Goal: Information Seeking & Learning: Learn about a topic

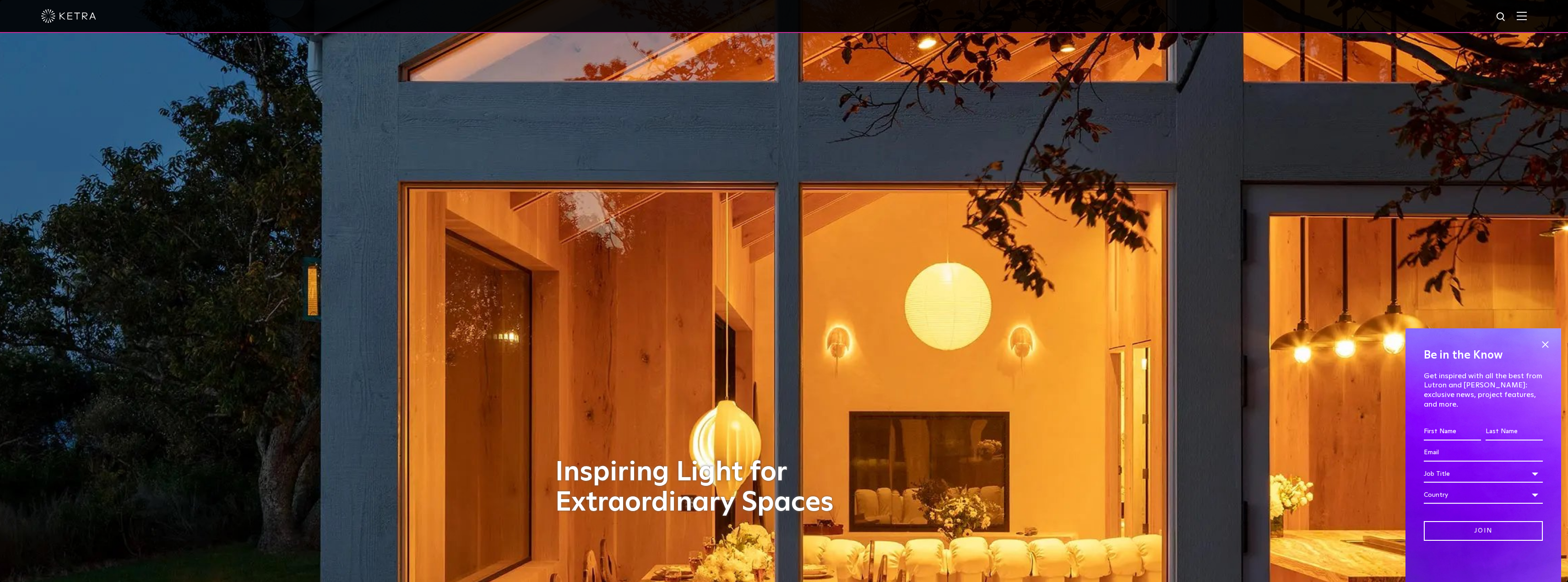
click at [718, 15] on img at bounding box center [1522, 16] width 10 height 9
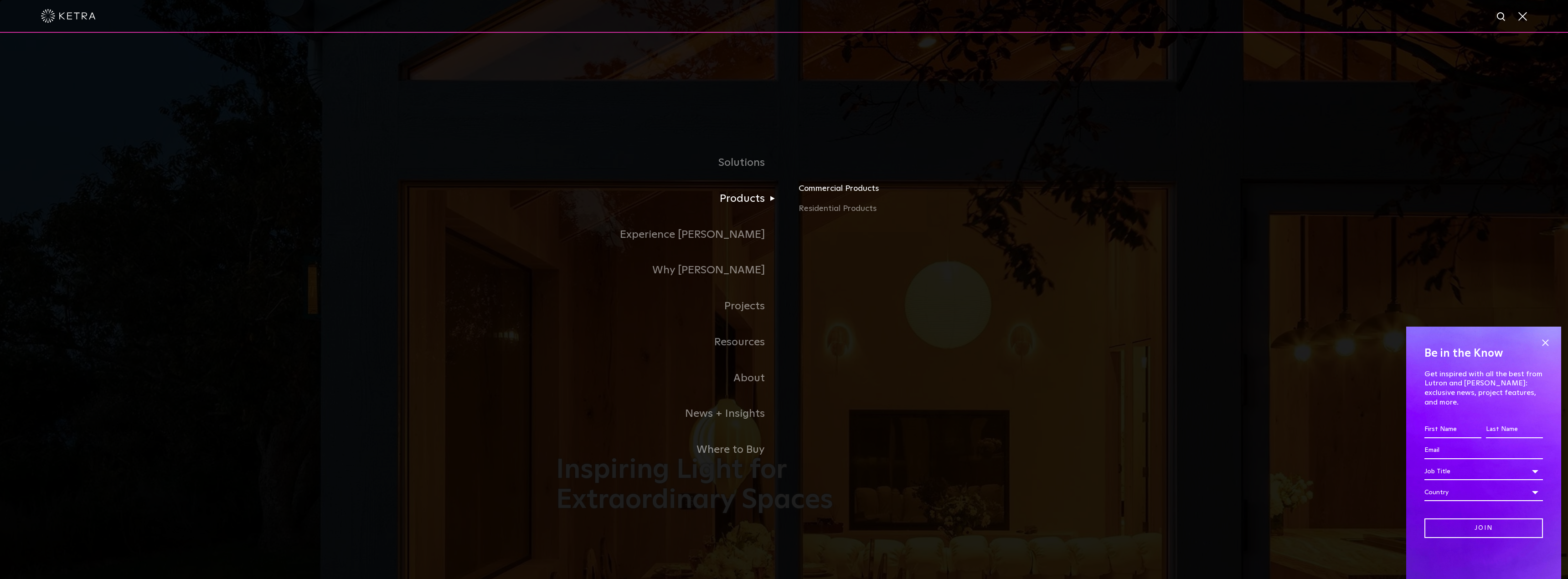
click at [715, 192] on link "Commercial Products" at bounding box center [905, 192] width 213 height 20
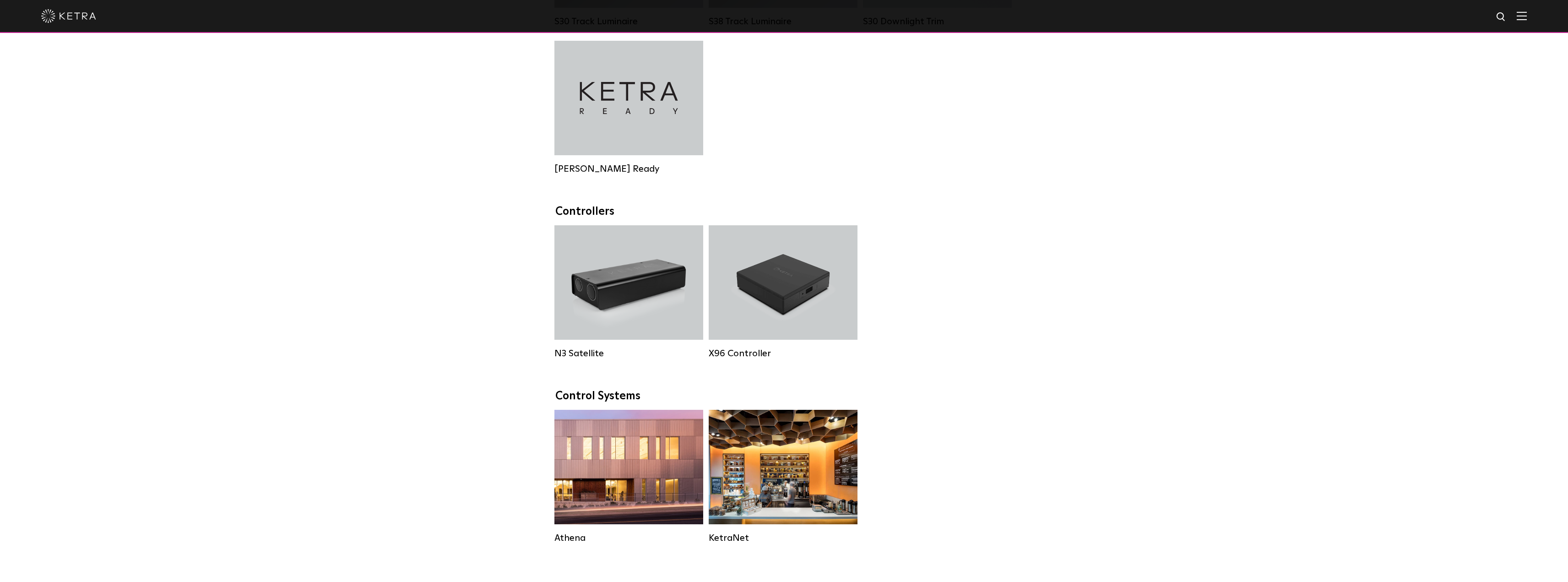
scroll to position [781, 0]
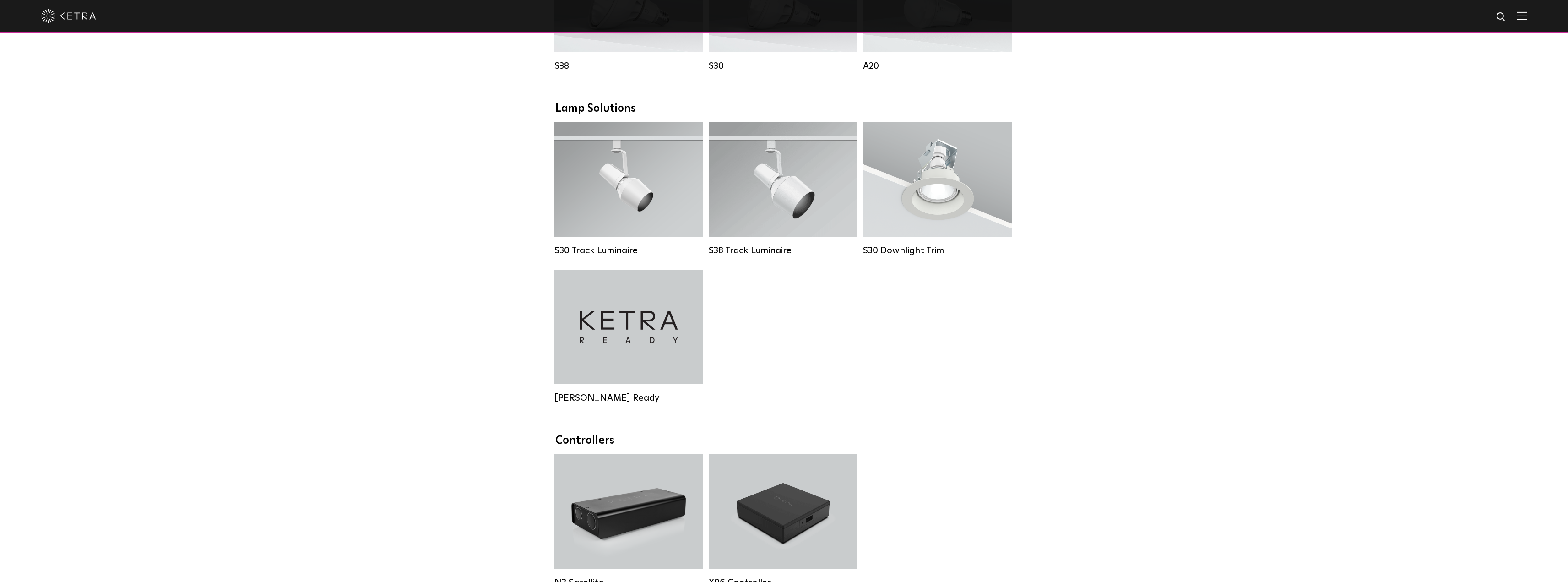
click at [941, 490] on div "N3 Satellite N3 Satellite X96 Controller X96 Controller" at bounding box center [784, 528] width 465 height 147
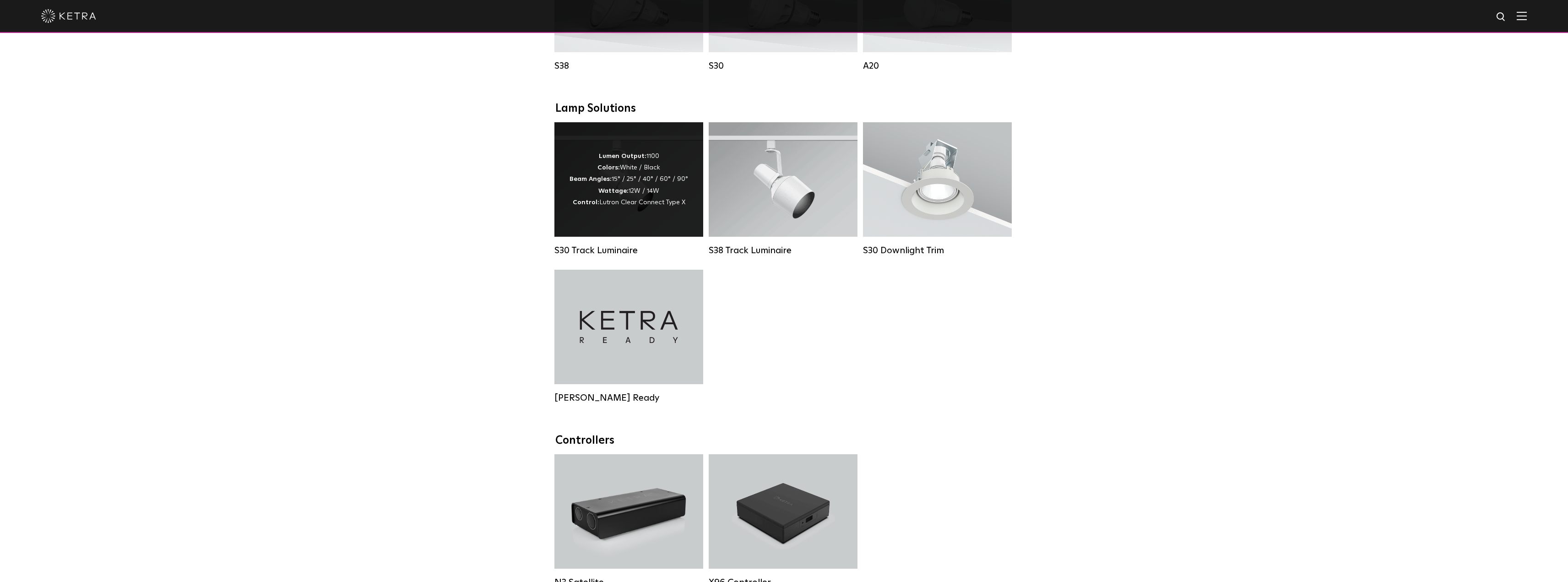
click at [658, 234] on div "Lumen Output: 1100 Colors: White / Black Beam Angles: 15° / 25° / 40° / 60° / 9…" at bounding box center [628, 179] width 149 height 114
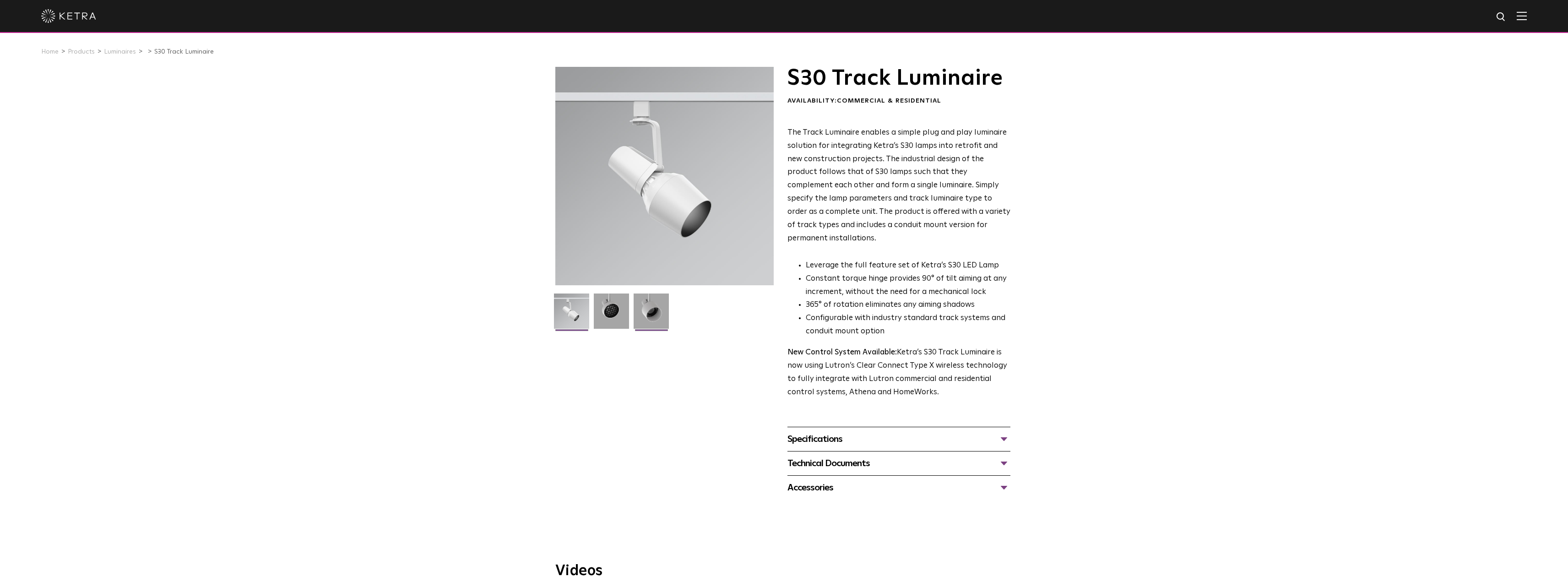
click at [652, 312] on img at bounding box center [651, 314] width 35 height 42
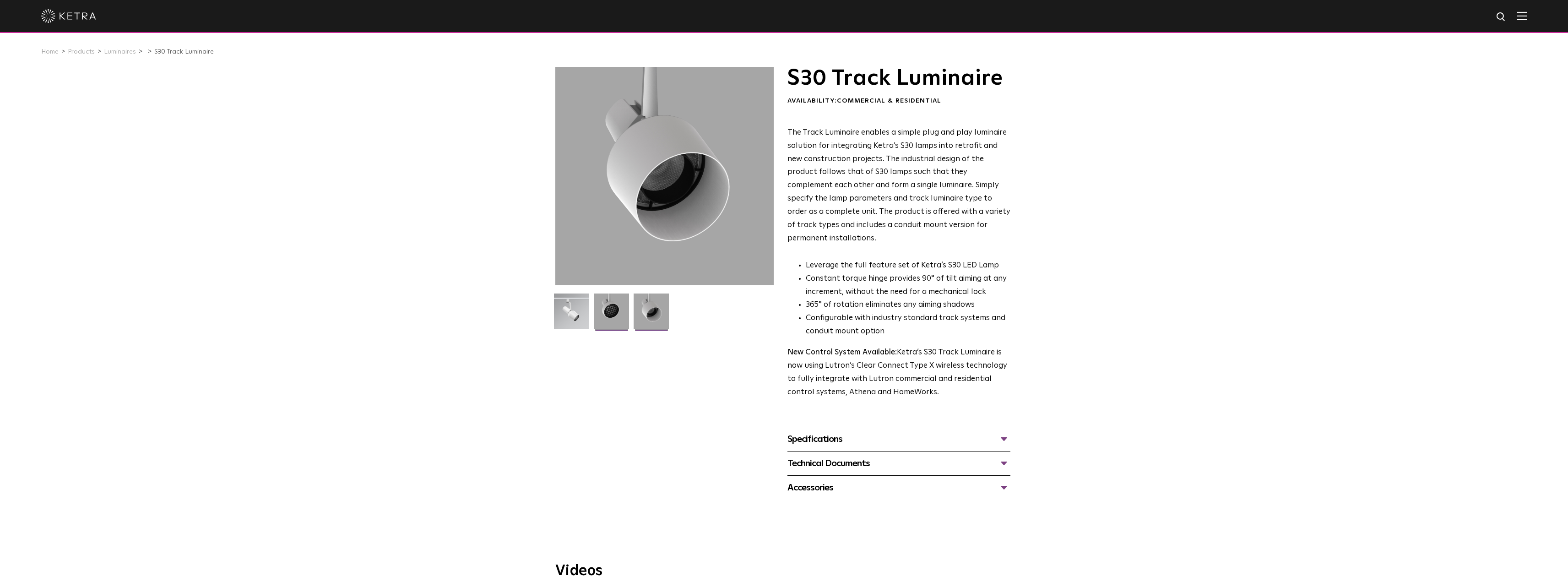
click at [616, 314] on img at bounding box center [611, 314] width 35 height 42
click at [572, 314] on img at bounding box center [572, 314] width 35 height 42
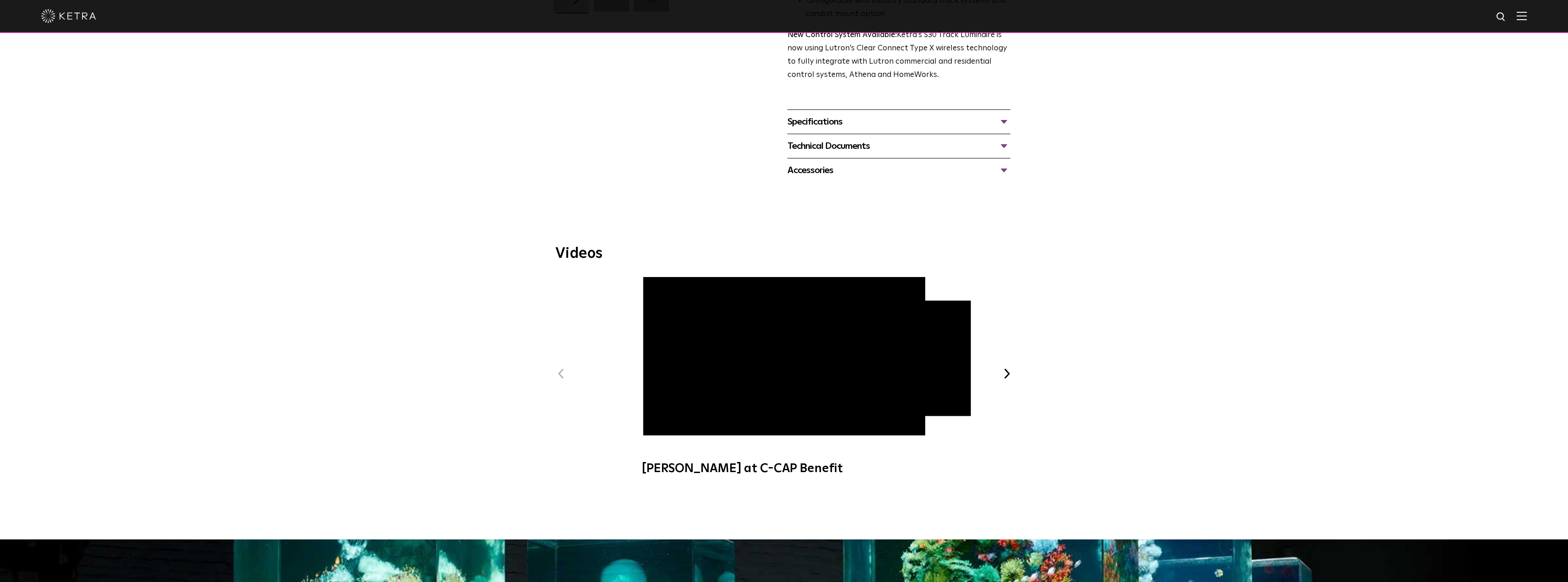
scroll to position [274, 0]
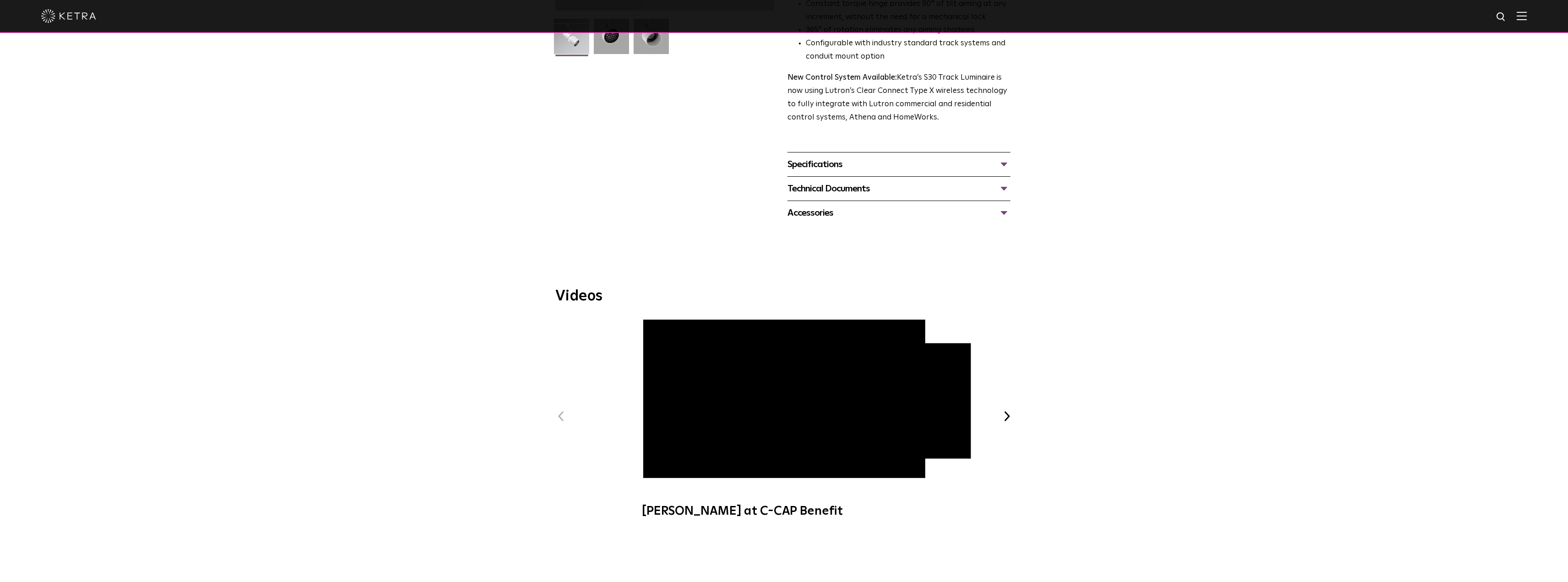
click at [914, 157] on div "Specifications" at bounding box center [899, 164] width 223 height 15
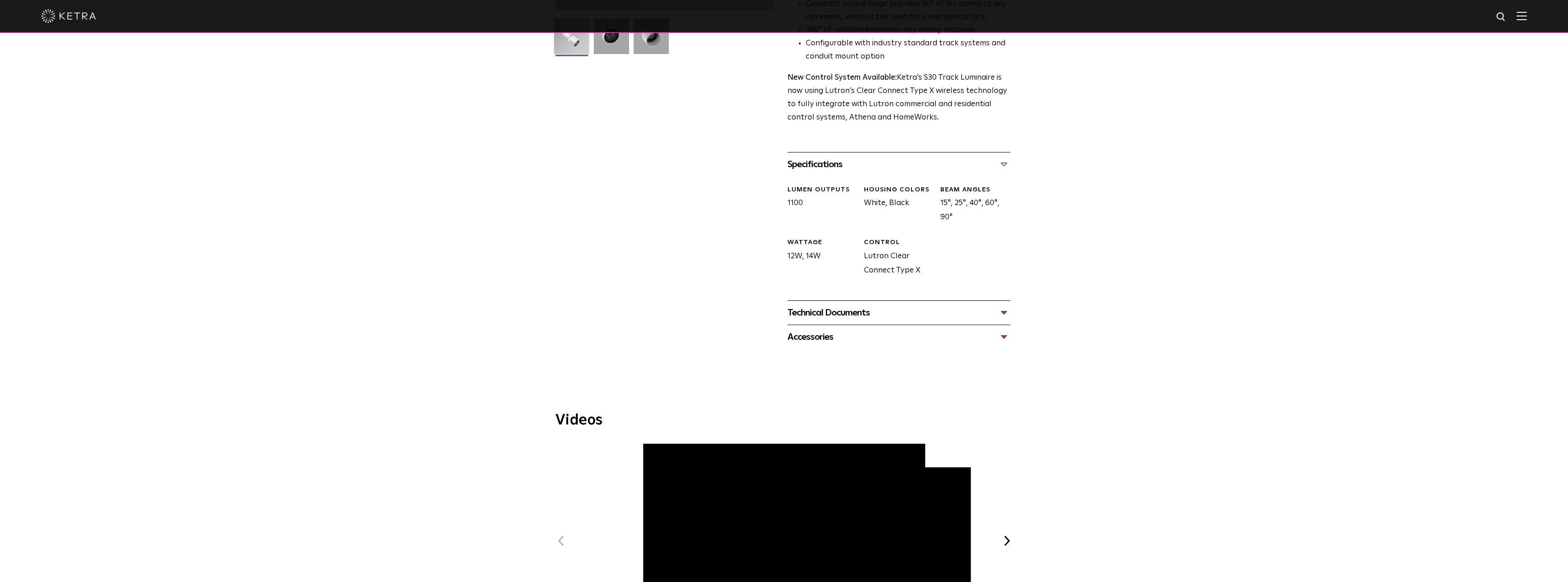
click at [882, 325] on div "Accessories Tall Snoot Short Snoot Hex Louver 10 Baffle" at bounding box center [899, 337] width 223 height 24
click at [893, 305] on div "Technical Documents" at bounding box center [899, 312] width 223 height 15
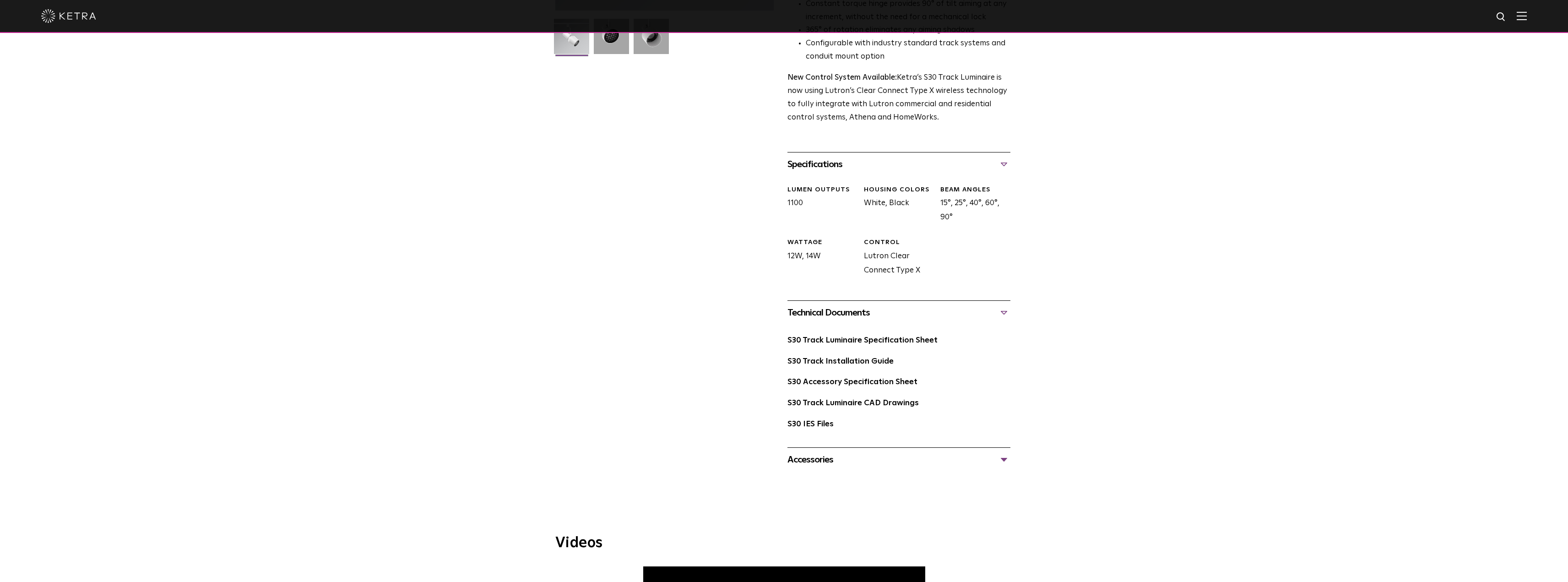
click at [855, 452] on div "Accessories" at bounding box center [899, 460] width 223 height 15
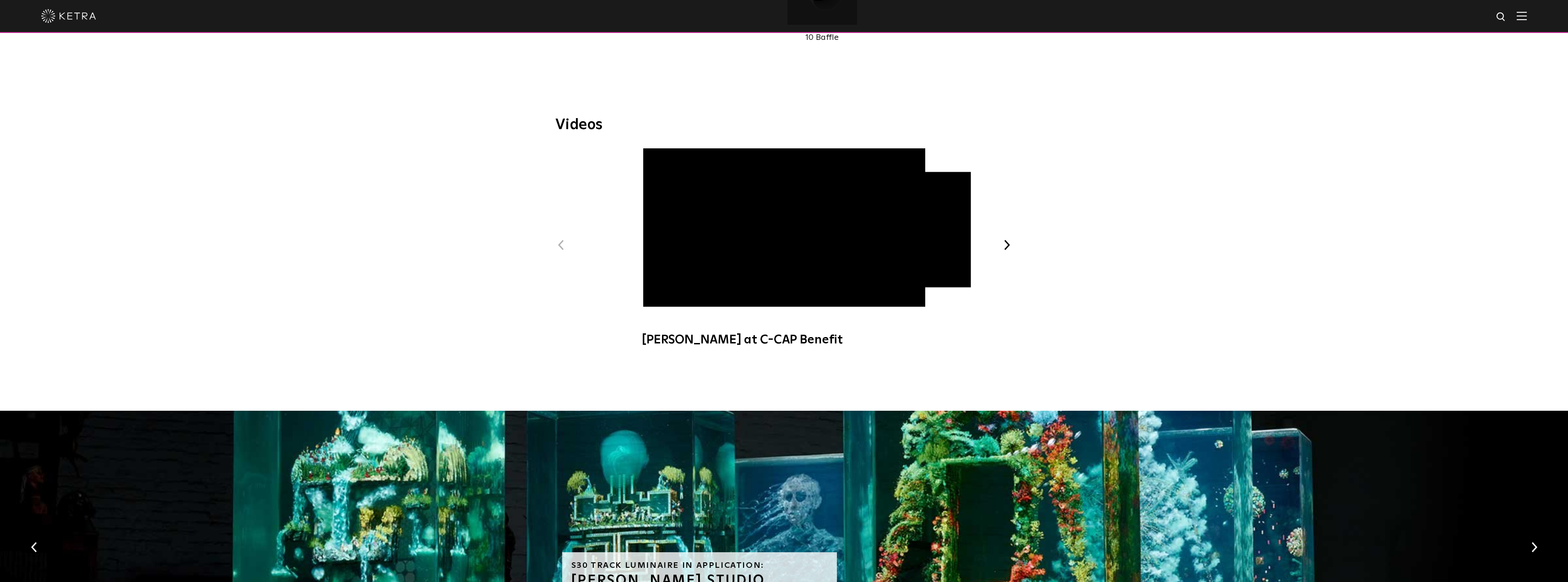
scroll to position [916, 0]
click at [1010, 240] on button "Next" at bounding box center [1007, 245] width 12 height 12
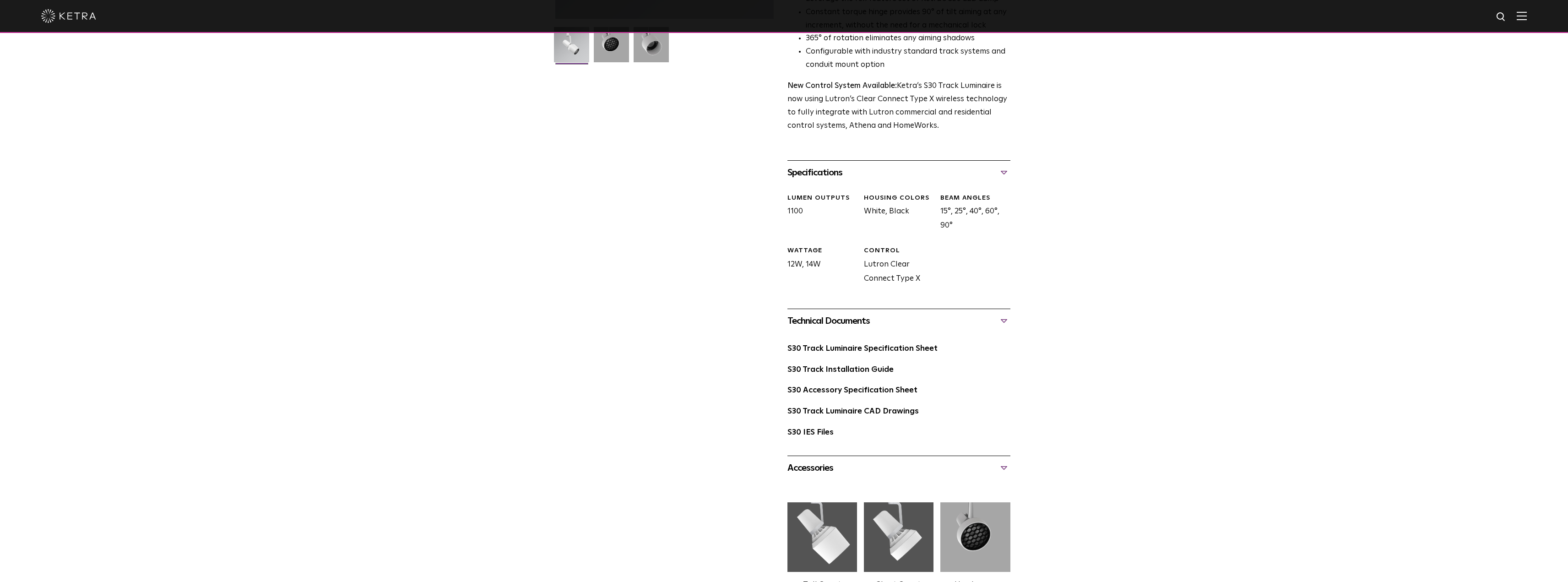
scroll to position [458, 0]
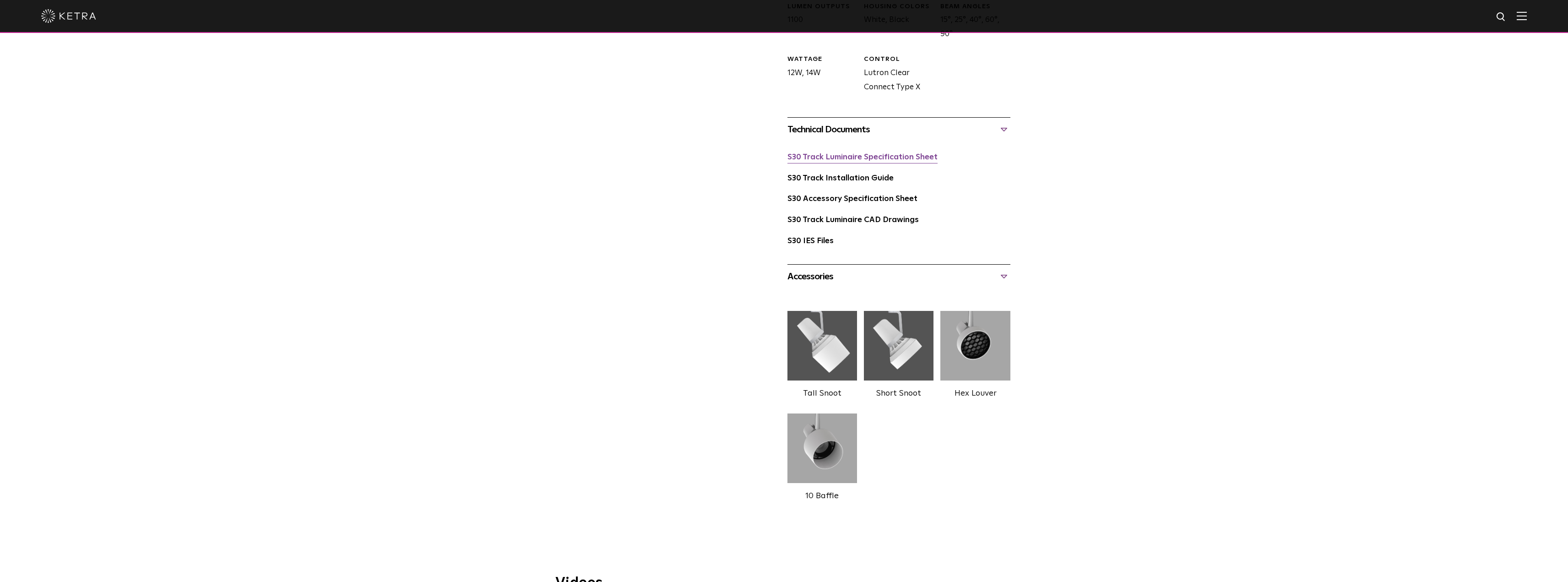
click at [844, 153] on link "S30 Track Luminaire Specification Sheet" at bounding box center [863, 157] width 150 height 8
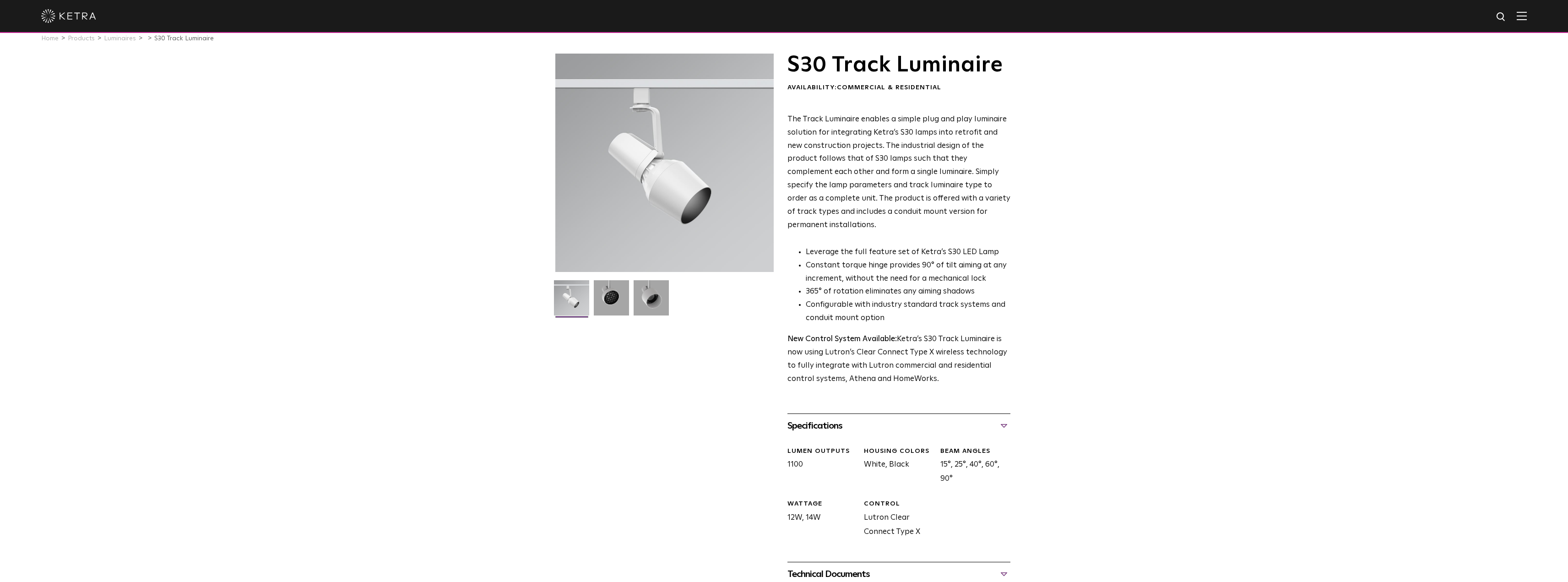
scroll to position [0, 0]
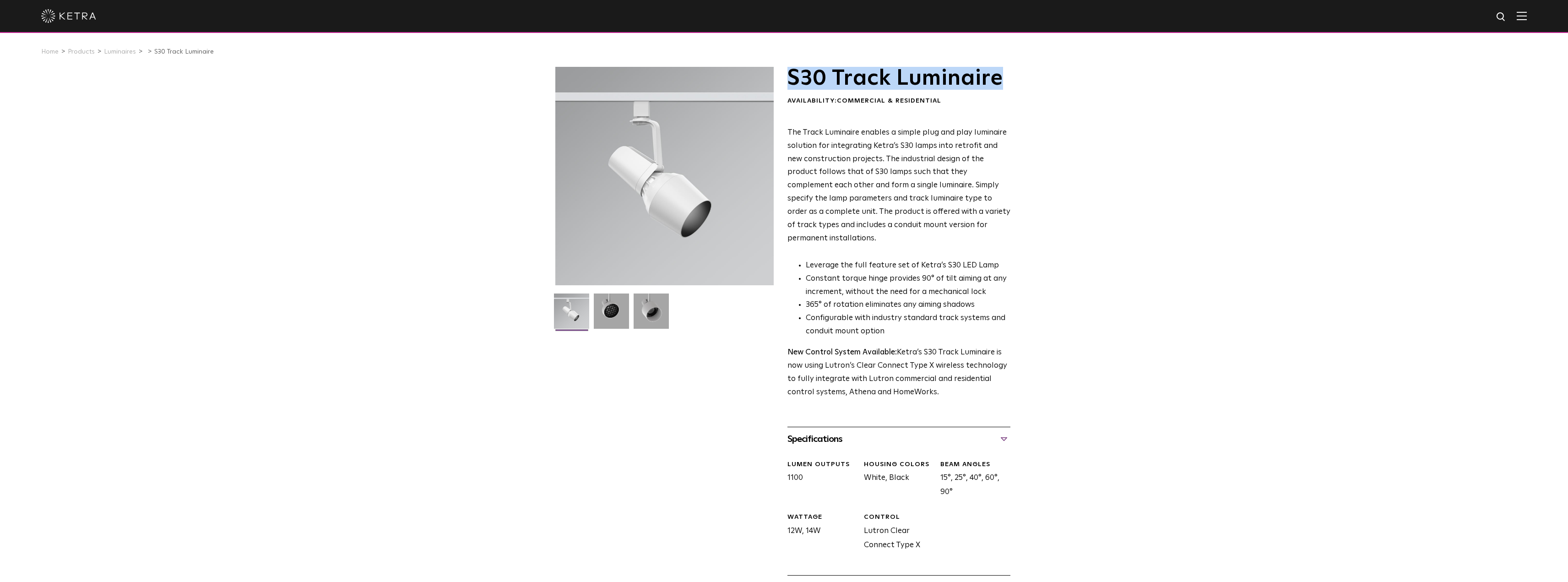
drag, startPoint x: 793, startPoint y: 81, endPoint x: 1012, endPoint y: 70, distance: 219.3
click at [1018, 70] on div "S30 Track Luminaire Availability: Commercial & Residential The Track Luminaire …" at bounding box center [784, 518] width 476 height 903
copy h1 "S30 Track Luminaire"
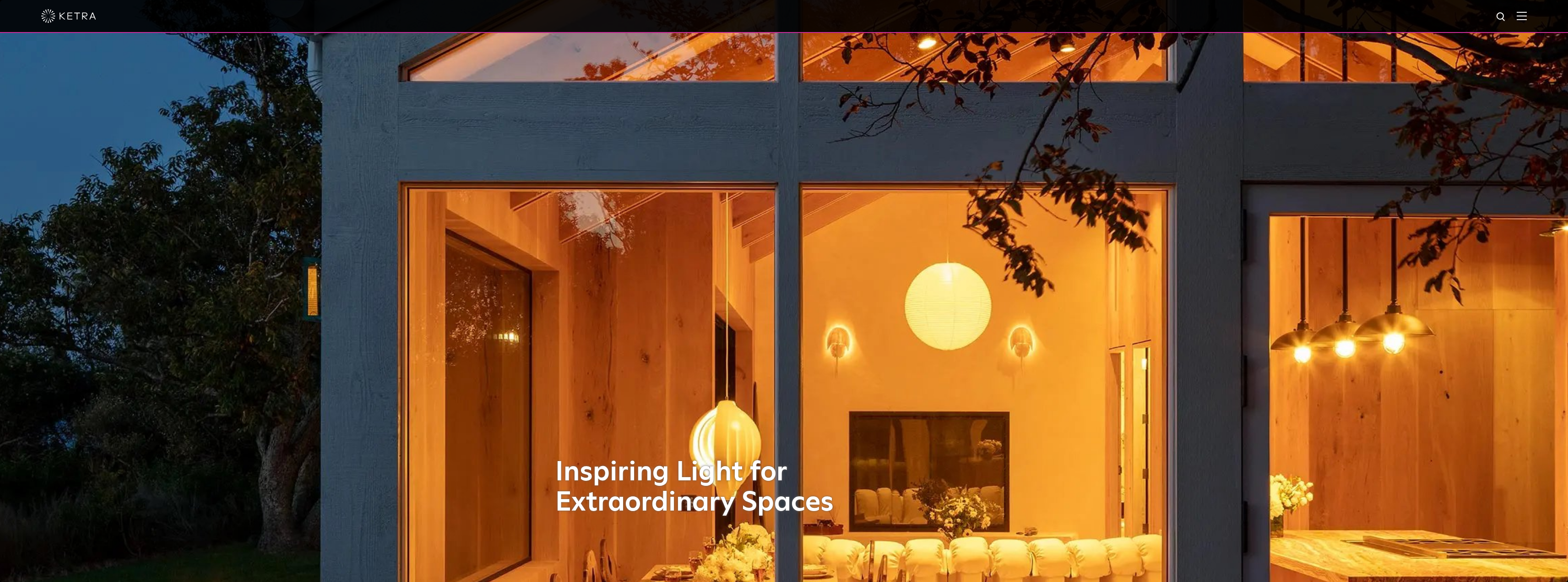
click at [1524, 23] on div at bounding box center [784, 16] width 1485 height 32
click at [1526, 18] on img at bounding box center [1522, 16] width 10 height 9
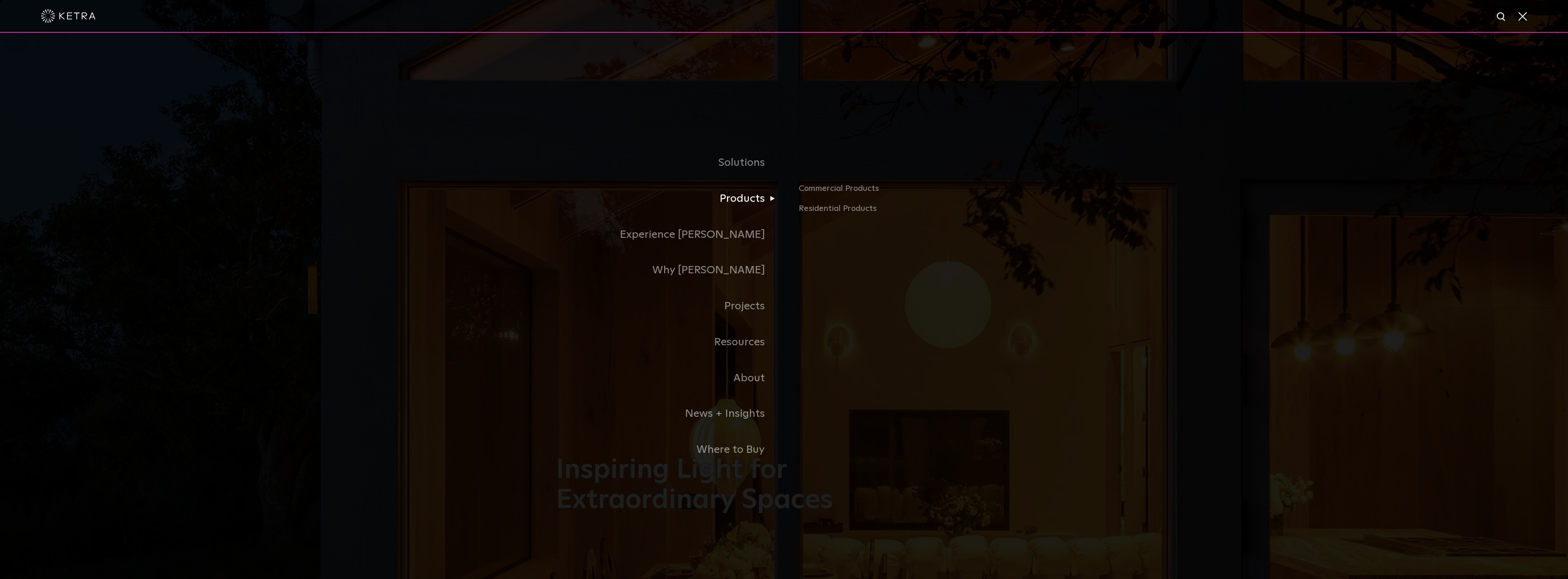
click at [738, 196] on link "Products" at bounding box center [670, 198] width 228 height 36
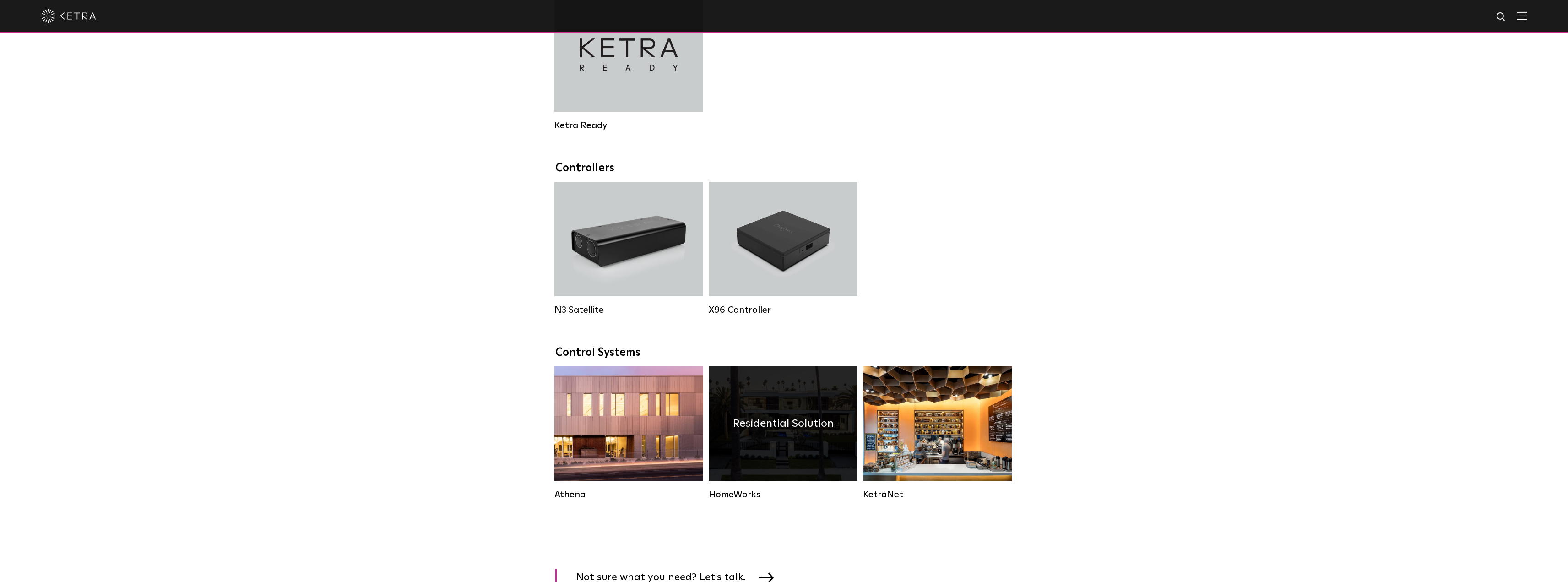
scroll to position [870, 0]
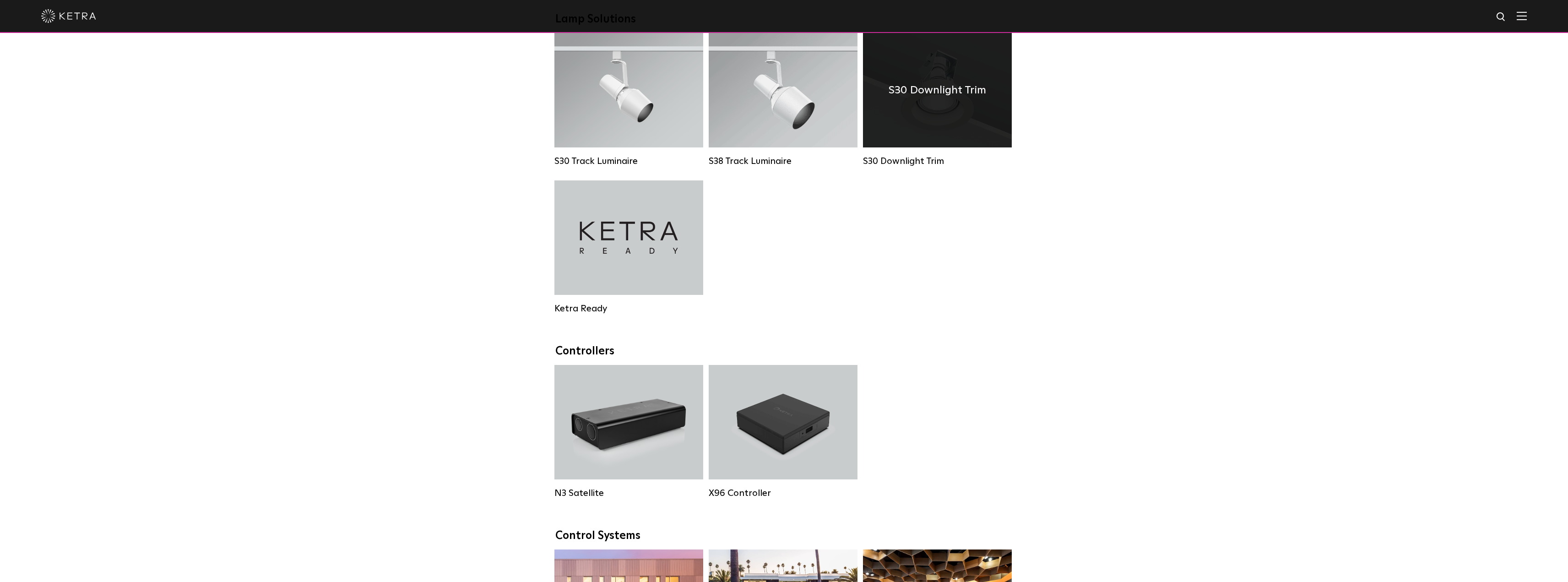
click at [949, 121] on div "S30 Downlight Trim" at bounding box center [937, 90] width 149 height 114
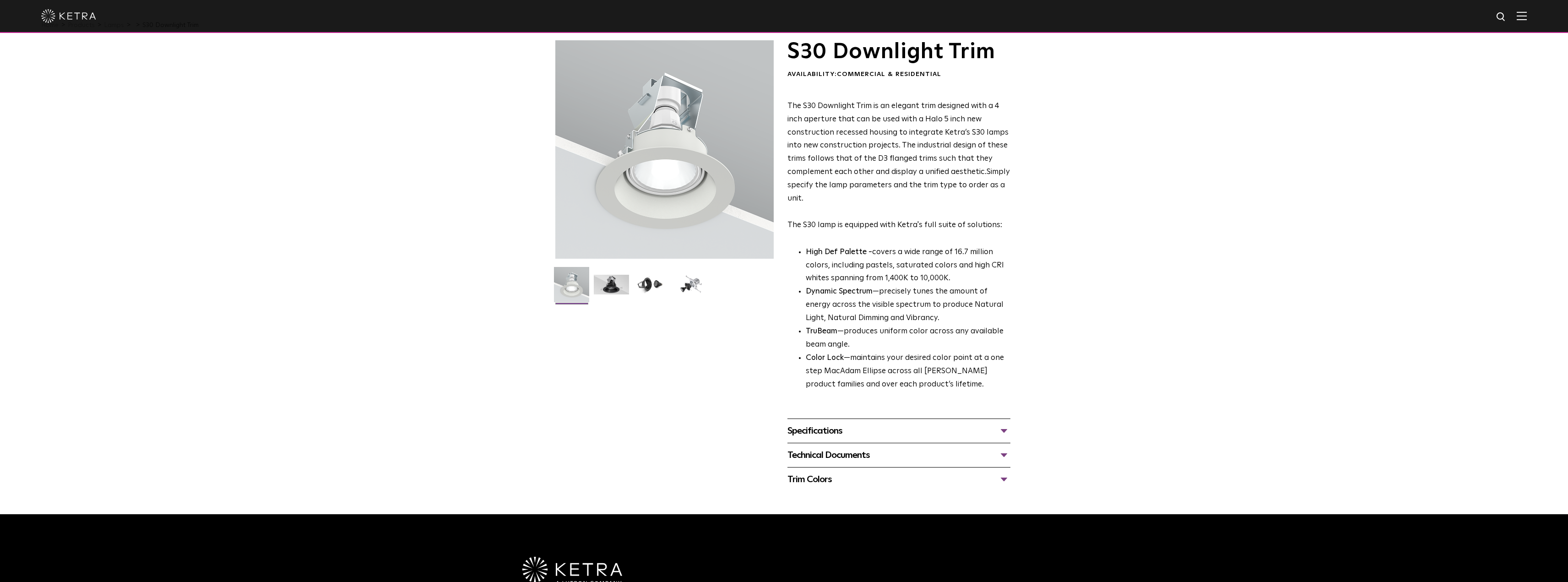
scroll to position [92, 0]
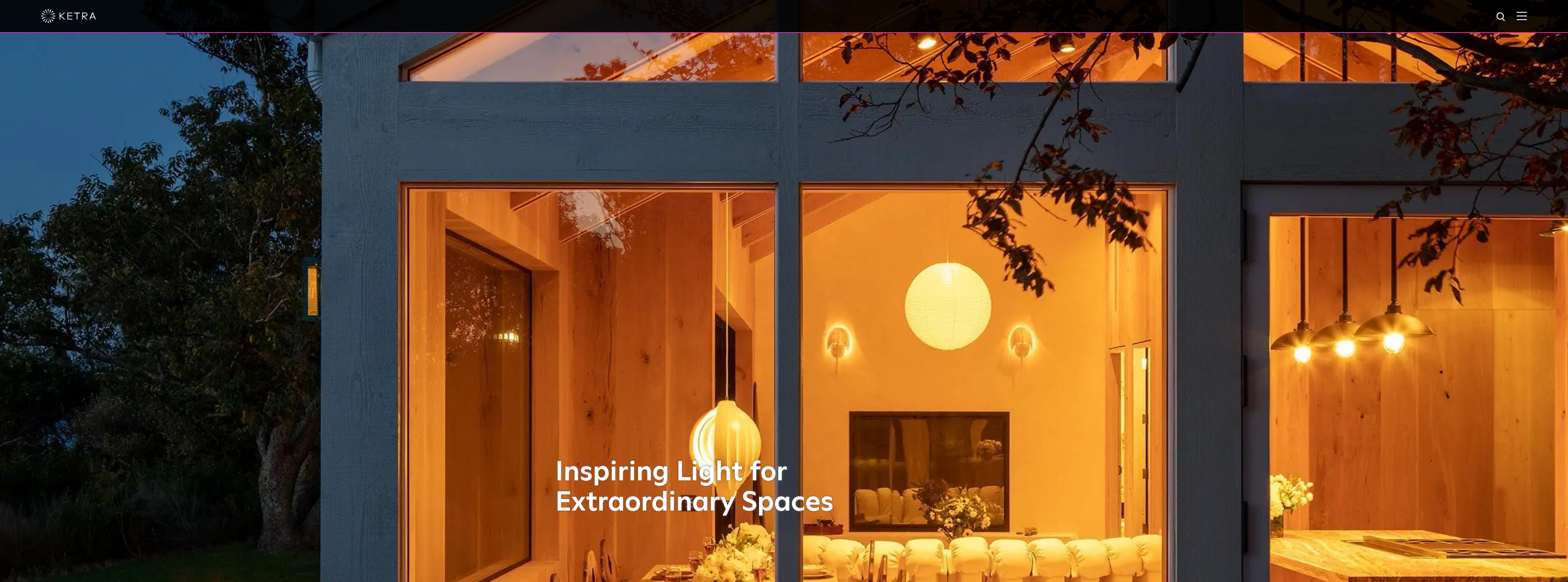
click at [1522, 21] on div at bounding box center [784, 16] width 1485 height 32
click at [1526, 18] on img at bounding box center [1522, 16] width 10 height 9
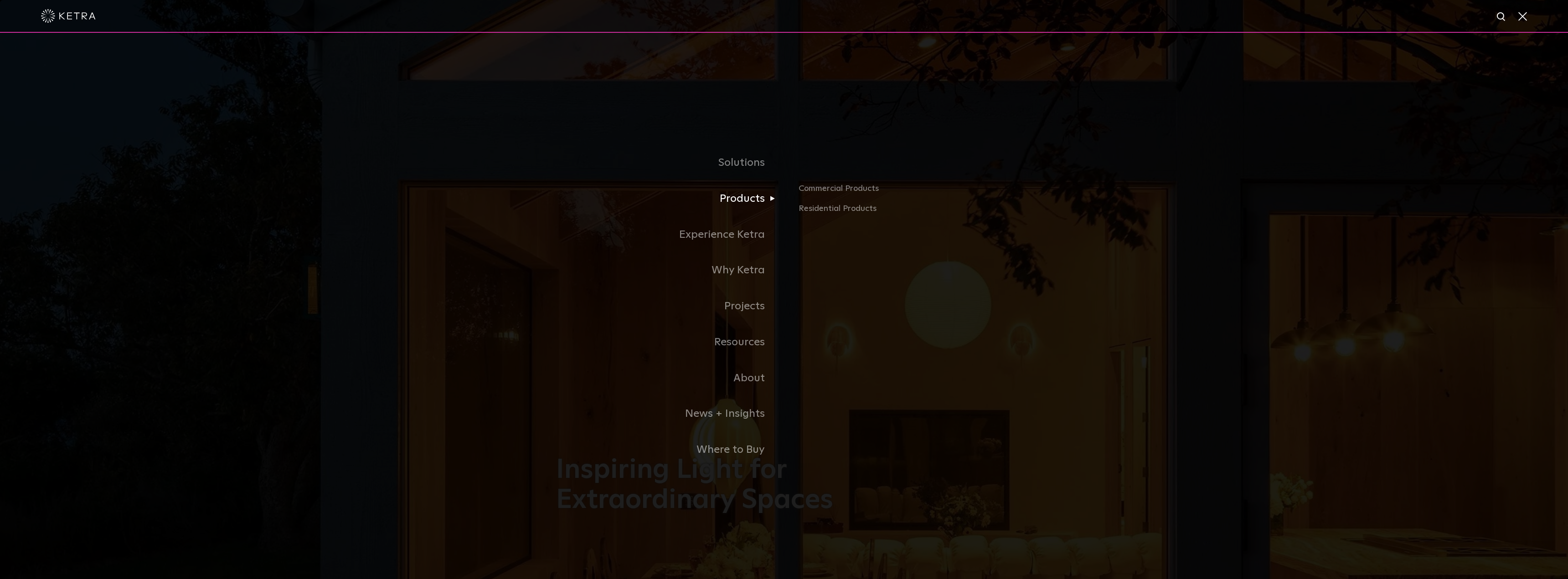
click at [767, 212] on link "Products" at bounding box center [670, 198] width 228 height 36
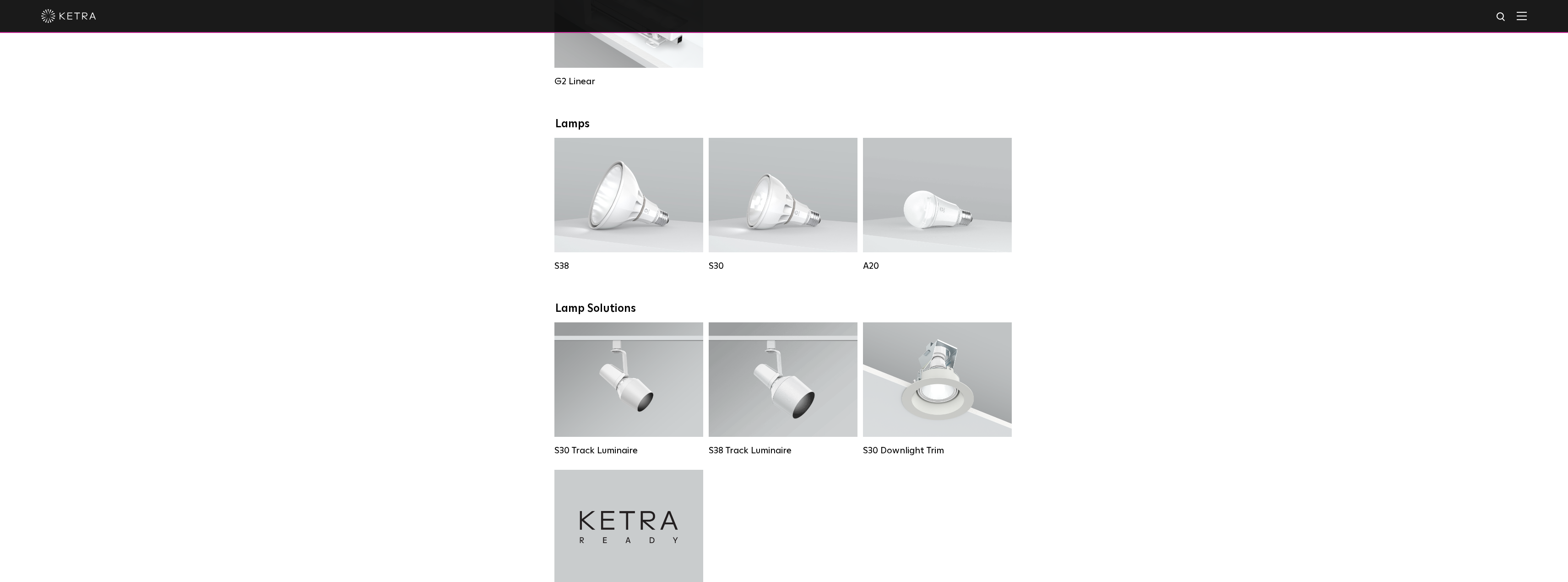
scroll to position [641, 0]
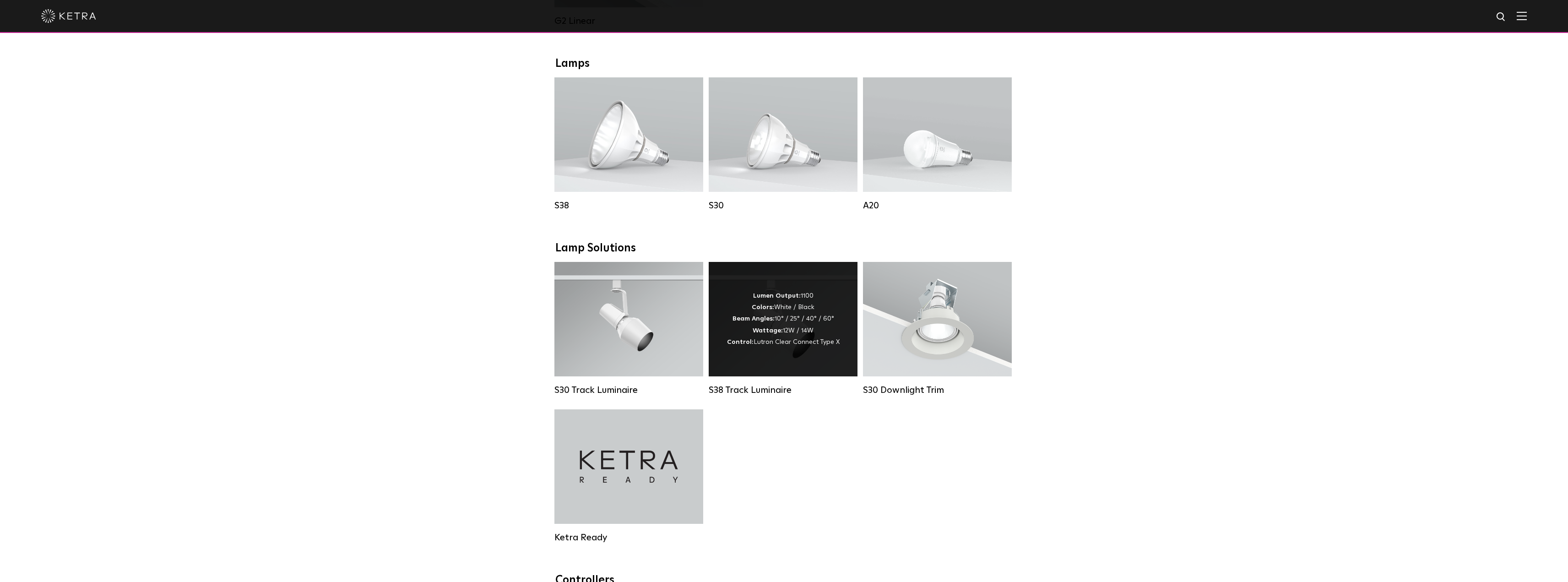
click at [831, 345] on span "Lutron Clear Connect Type X" at bounding box center [797, 342] width 86 height 6
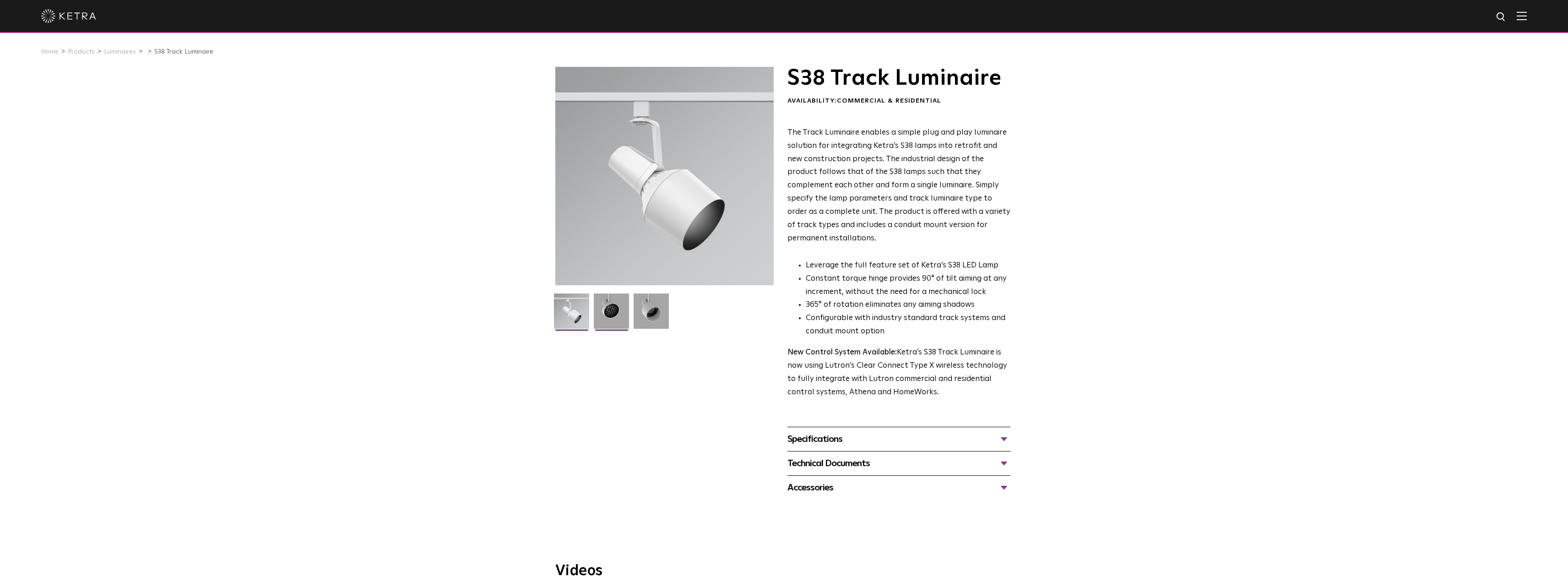
click at [617, 320] on img at bounding box center [611, 314] width 35 height 42
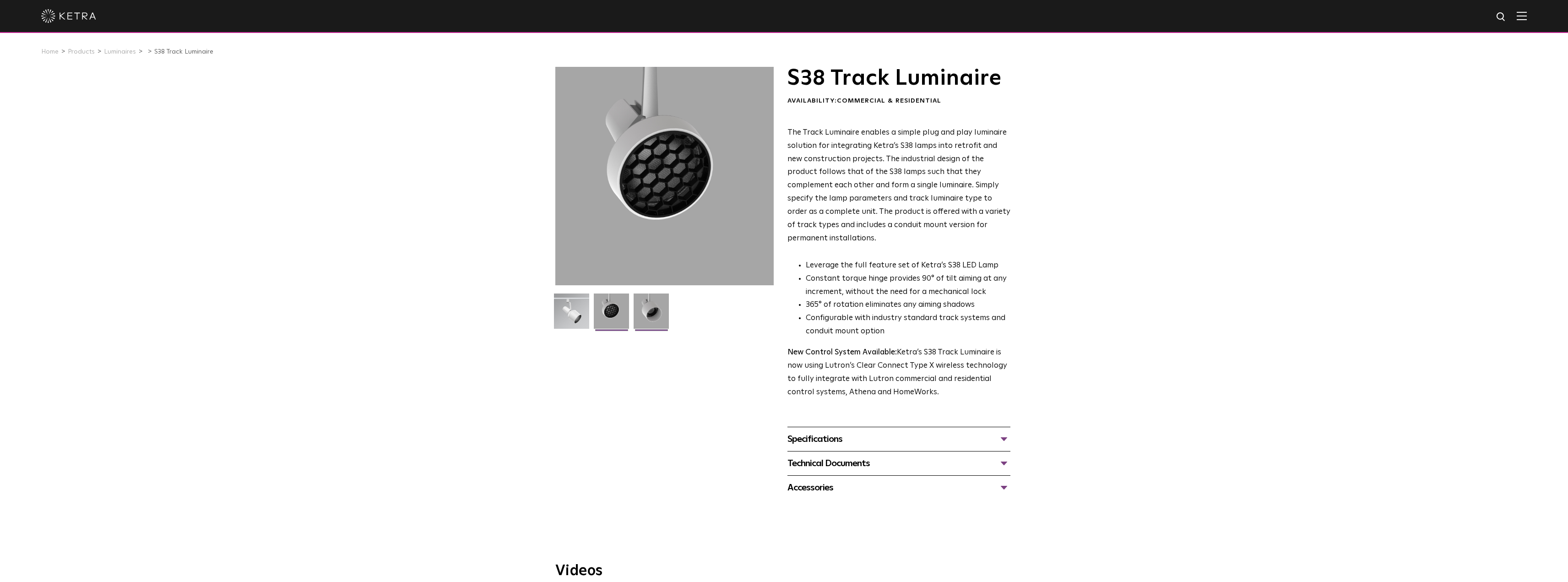
click at [642, 314] on img at bounding box center [651, 314] width 35 height 42
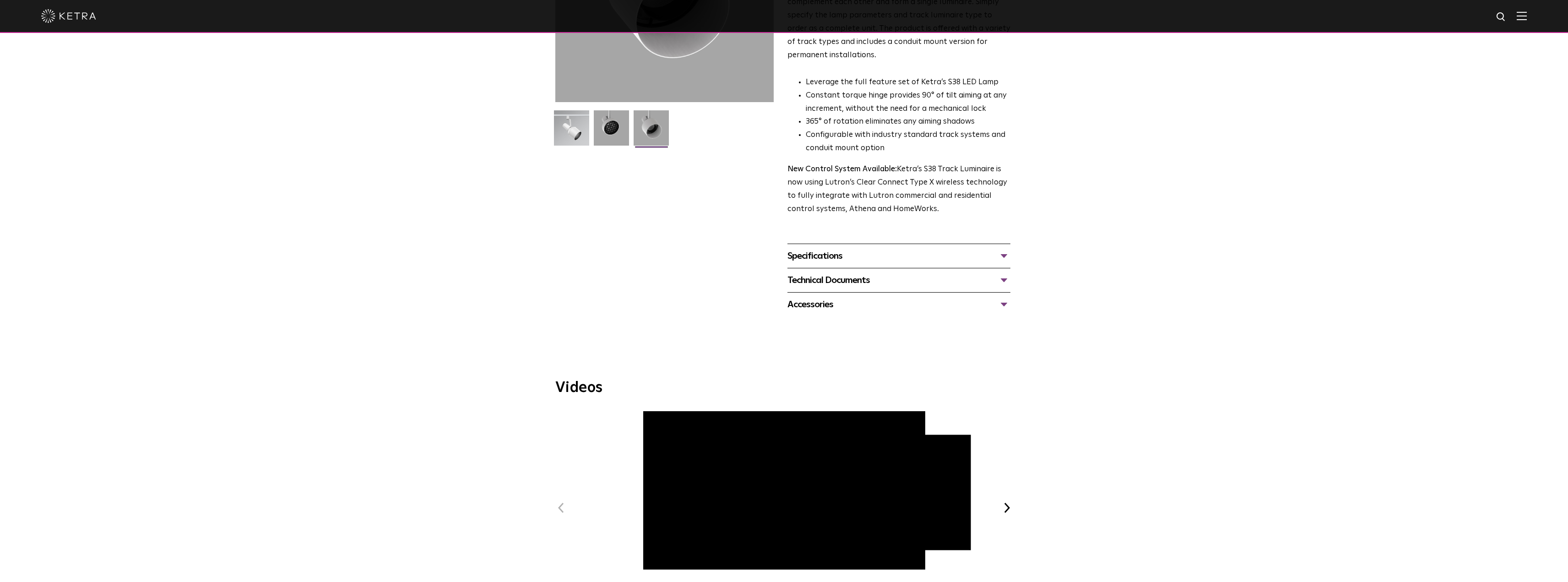
click at [823, 249] on div "Specifications" at bounding box center [899, 256] width 223 height 15
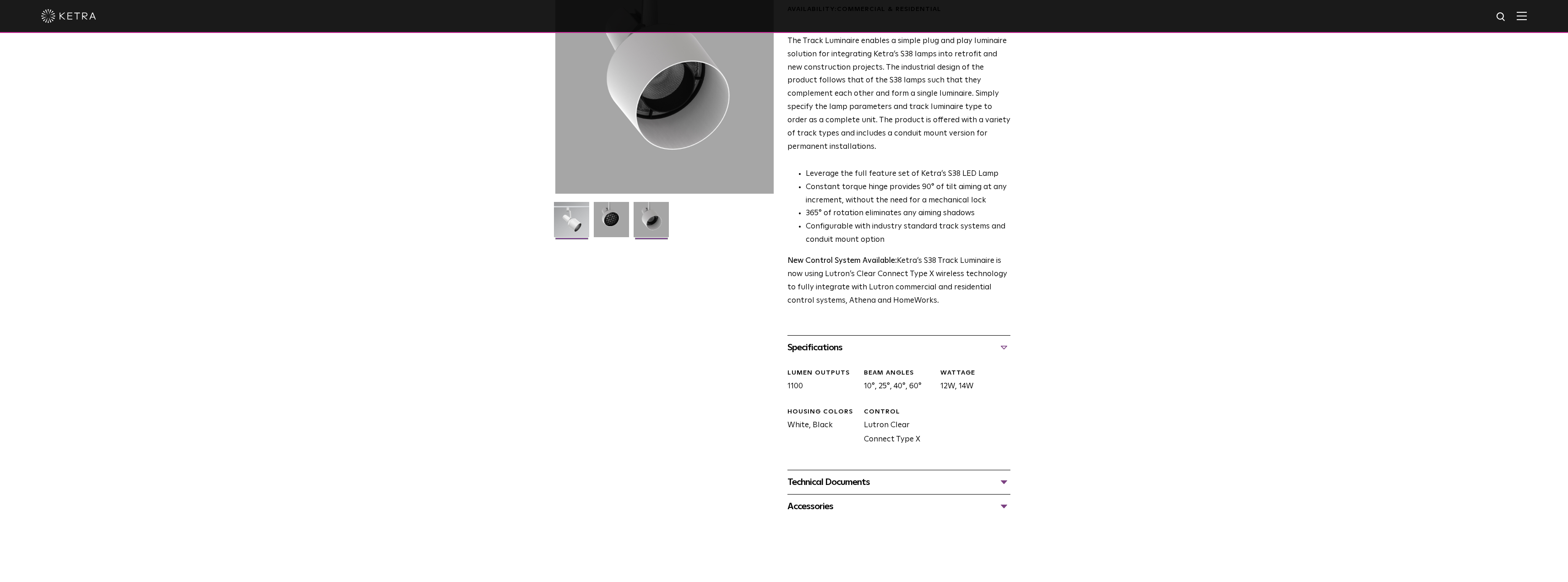
click at [569, 223] on img at bounding box center [572, 223] width 35 height 42
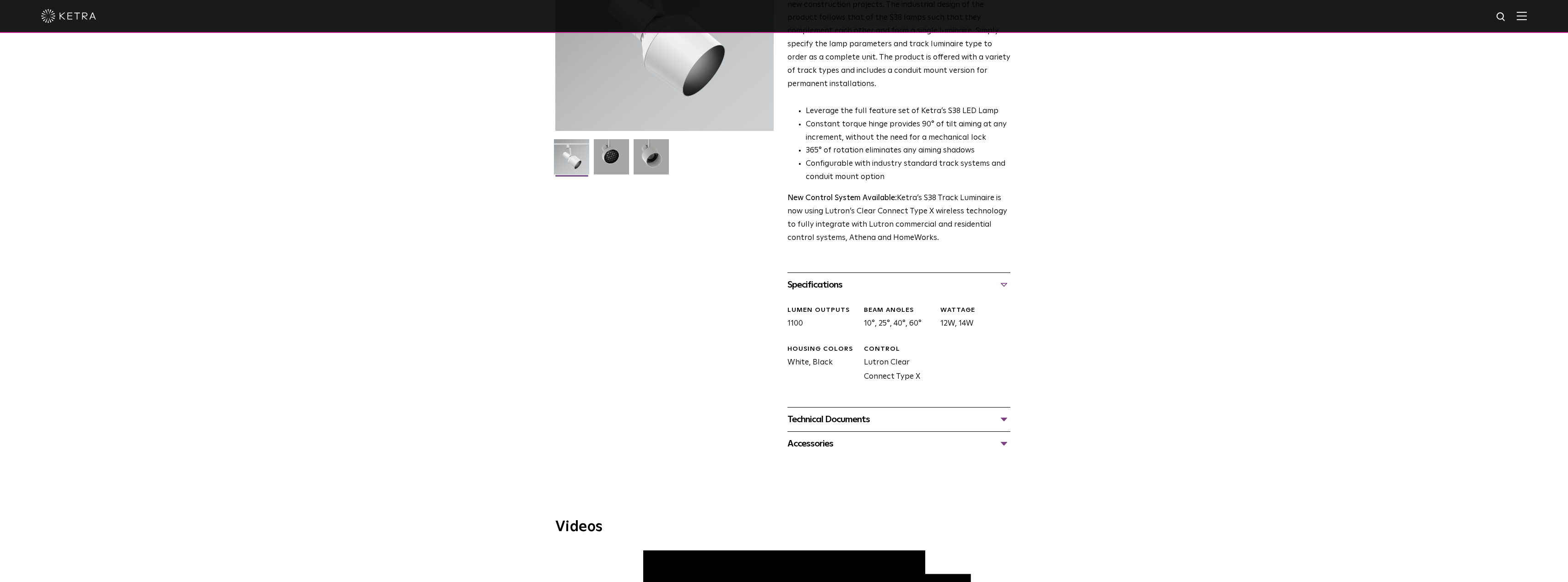
scroll to position [229, 0]
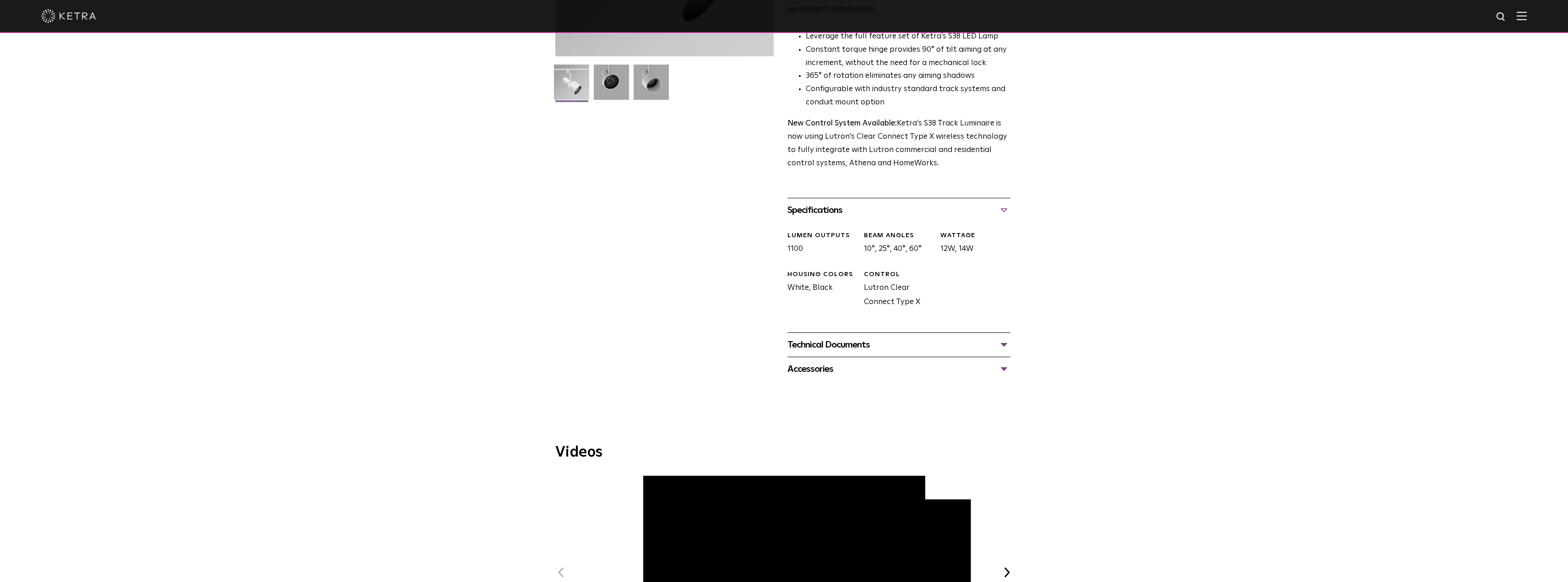
click at [842, 340] on div "Technical Documents S38 Track Luminaire Specification Sheet S38 Track Installat…" at bounding box center [899, 345] width 223 height 24
click at [845, 337] on div "Technical Documents" at bounding box center [899, 345] width 223 height 15
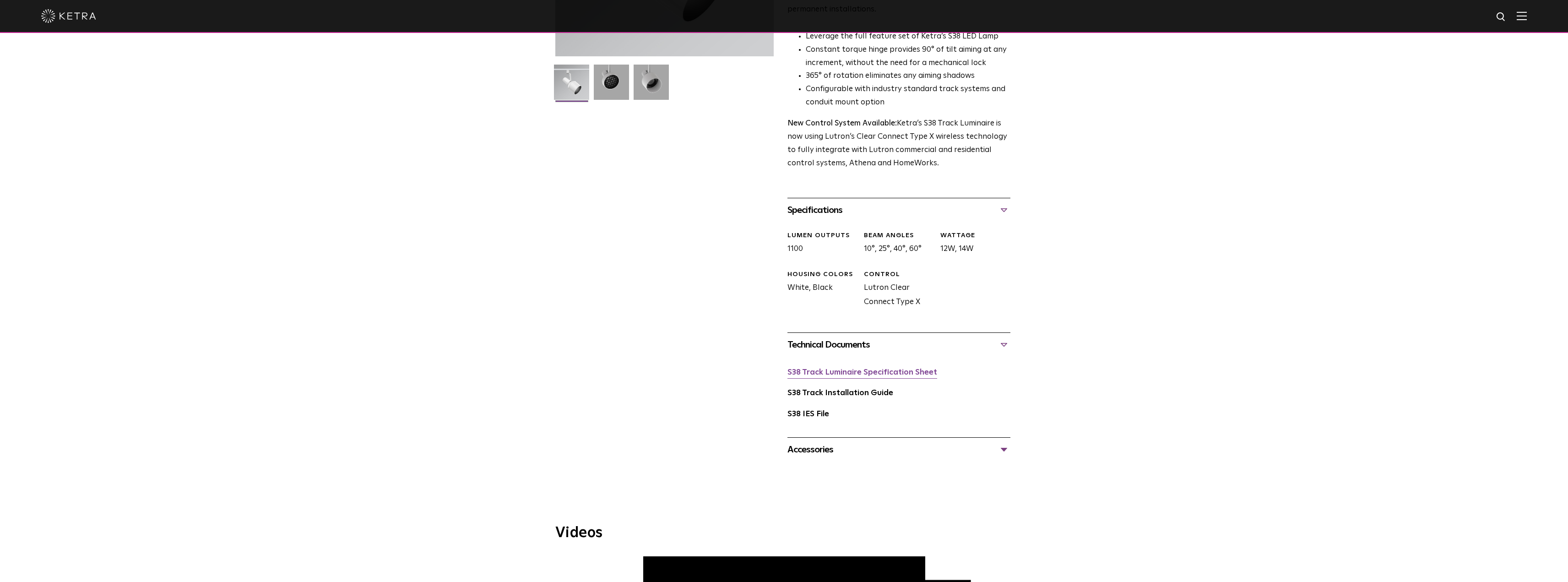
click at [843, 369] on link "S38 Track Luminaire Specification Sheet" at bounding box center [862, 372] width 150 height 8
click at [841, 389] on link "S38 Track Installation Guide" at bounding box center [840, 393] width 106 height 8
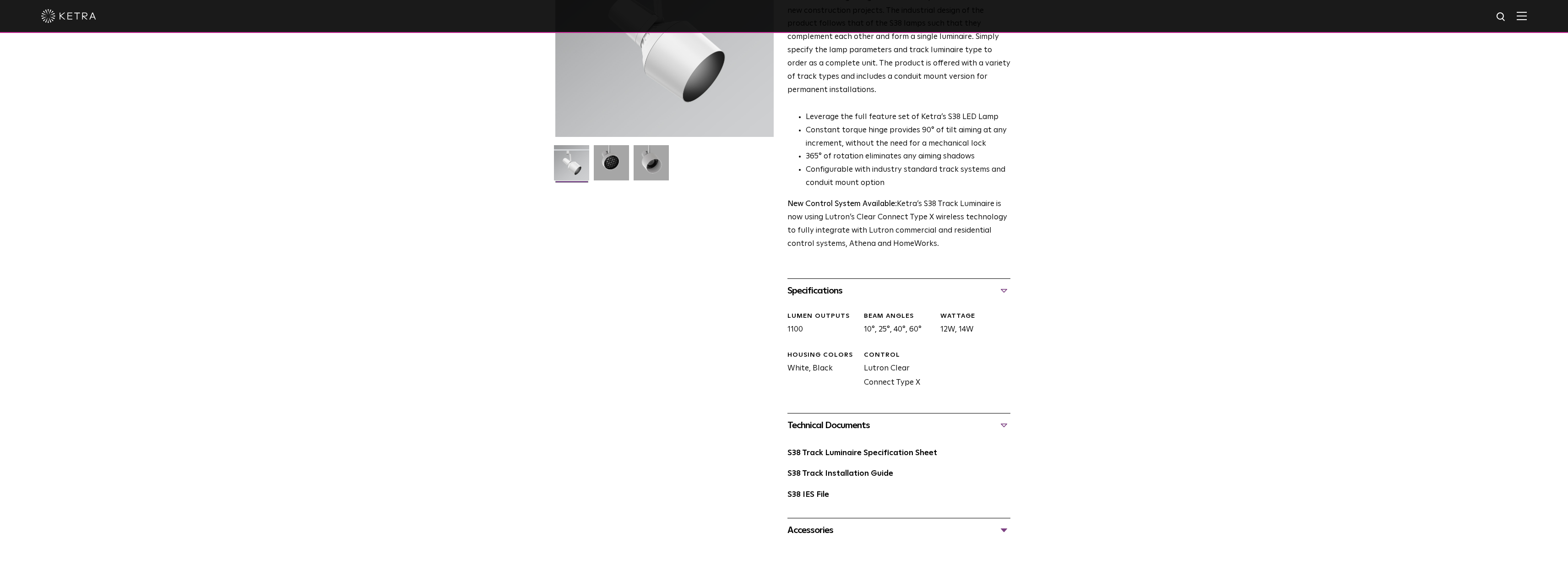
scroll to position [0, 0]
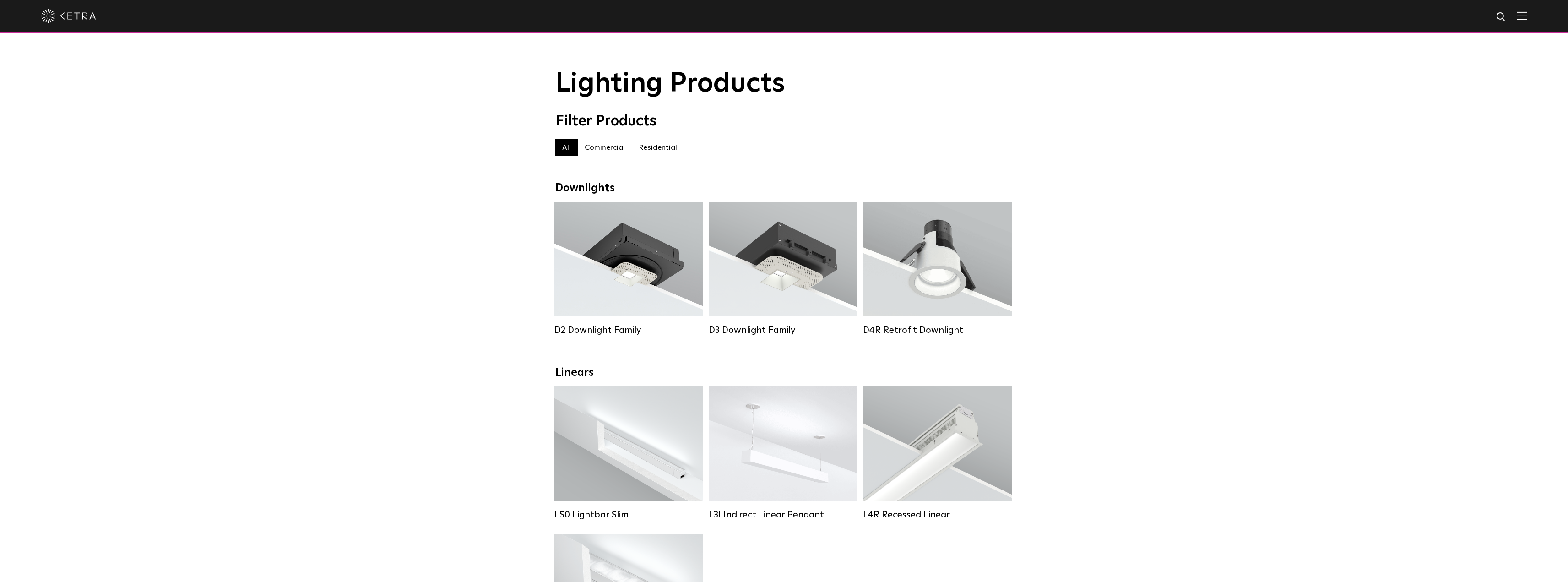
scroll to position [641, 0]
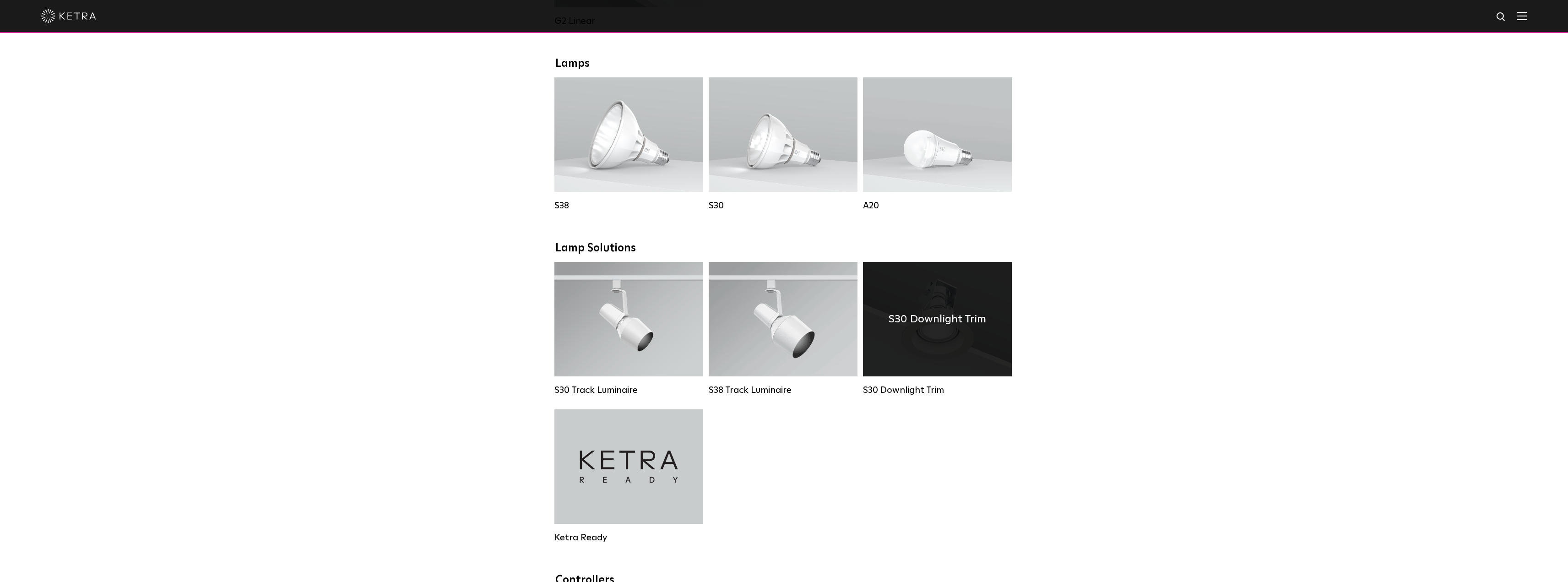
click at [969, 304] on div "S30 Downlight Trim" at bounding box center [937, 319] width 149 height 114
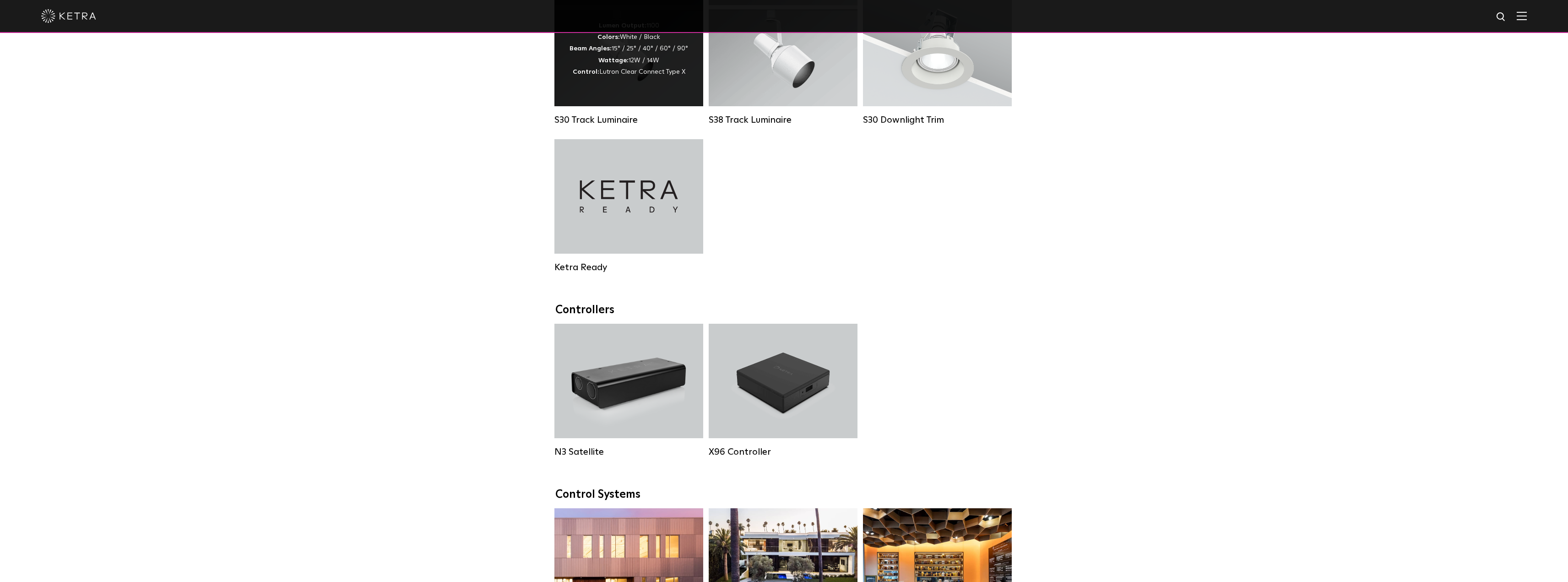
scroll to position [916, 0]
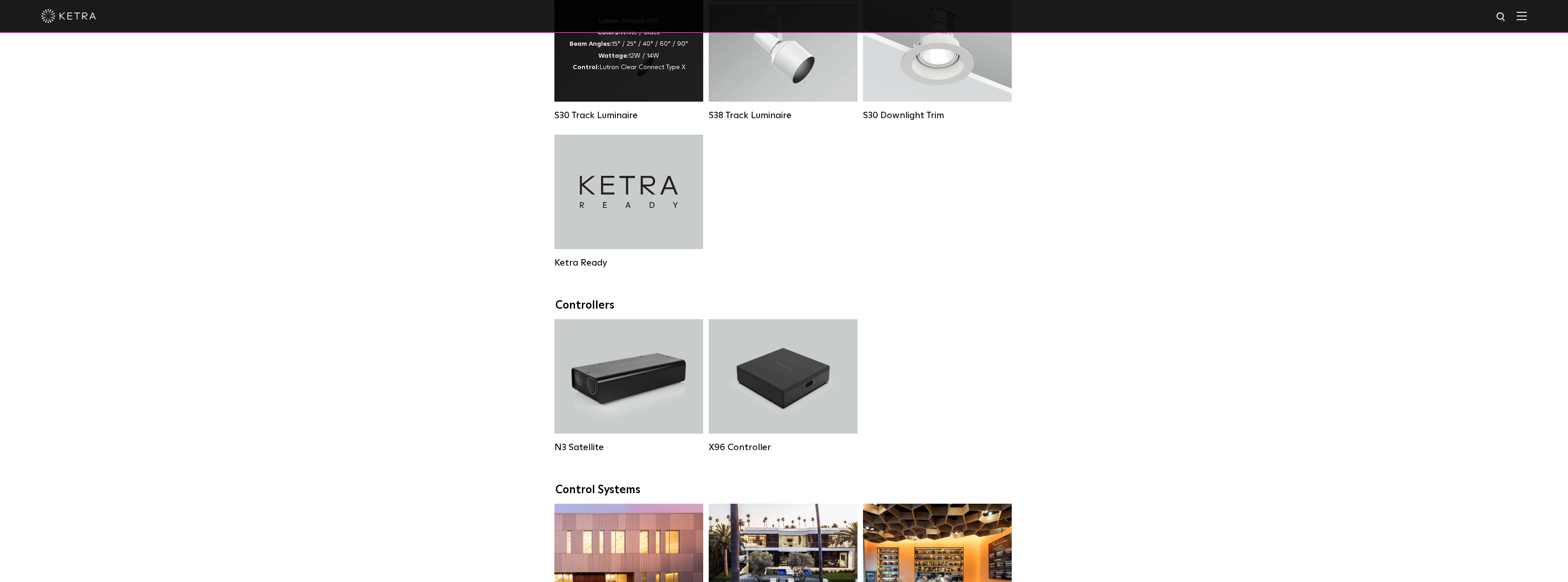
click at [589, 94] on div "Lumen Output: 1100 Colors: White / Black Beam Angles: 15° / 25° / 40° / 60° / 9…" at bounding box center [628, 44] width 149 height 114
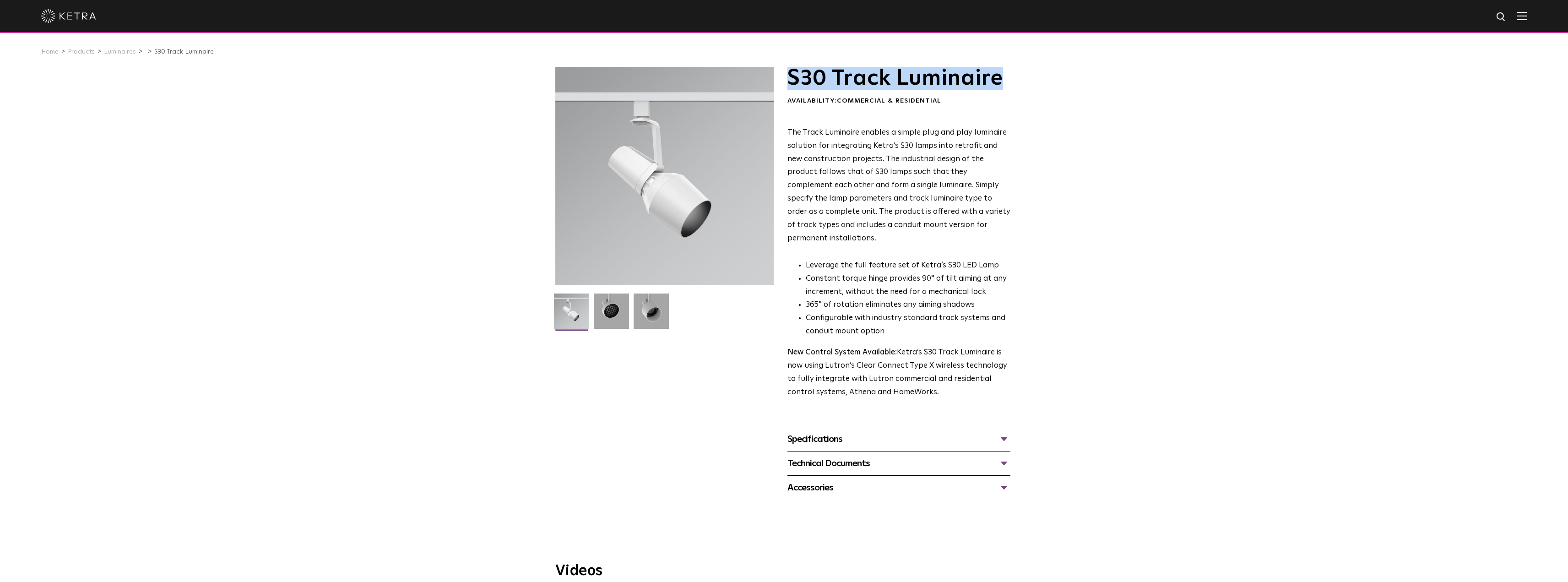
drag, startPoint x: 789, startPoint y: 79, endPoint x: 1089, endPoint y: 85, distance: 300.1
click at [1064, 77] on div "S30 Track Luminaire Availability: Commercial & Residential The Track Luminaire …" at bounding box center [784, 283] width 1568 height 433
copy h1 "S30 Track Luminaire"
click at [854, 481] on div "Accessories" at bounding box center [899, 488] width 223 height 15
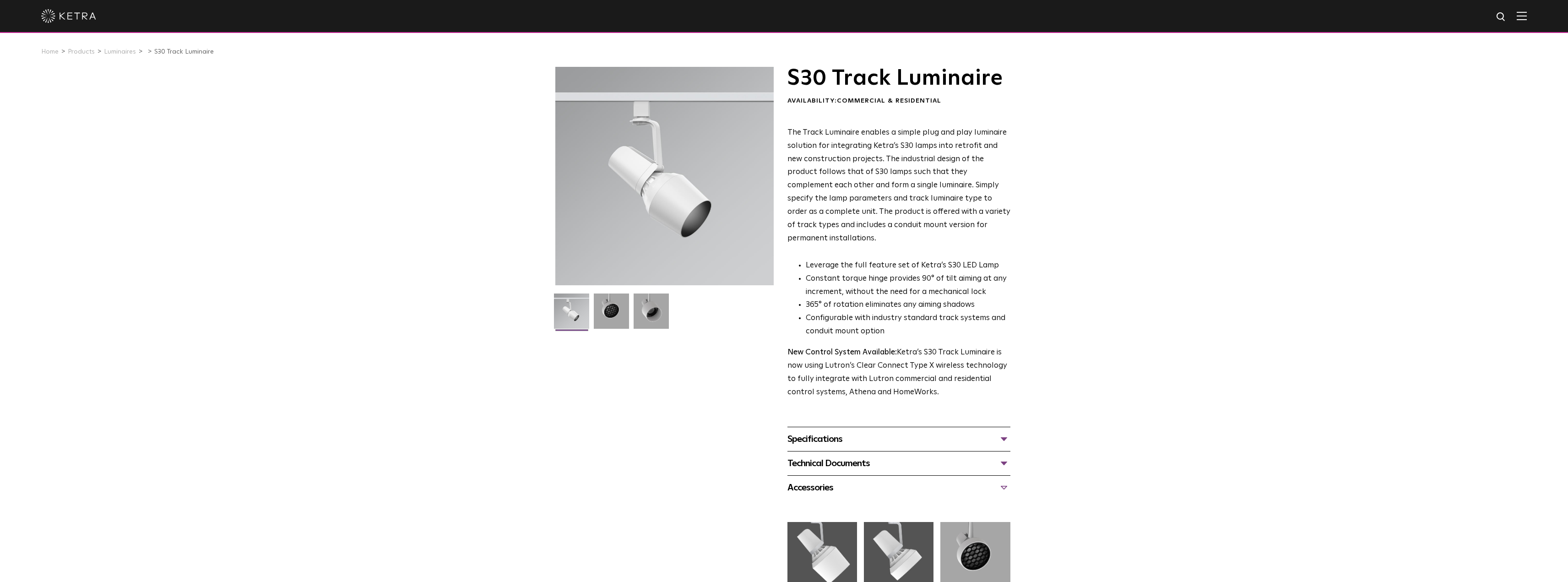
scroll to position [183, 0]
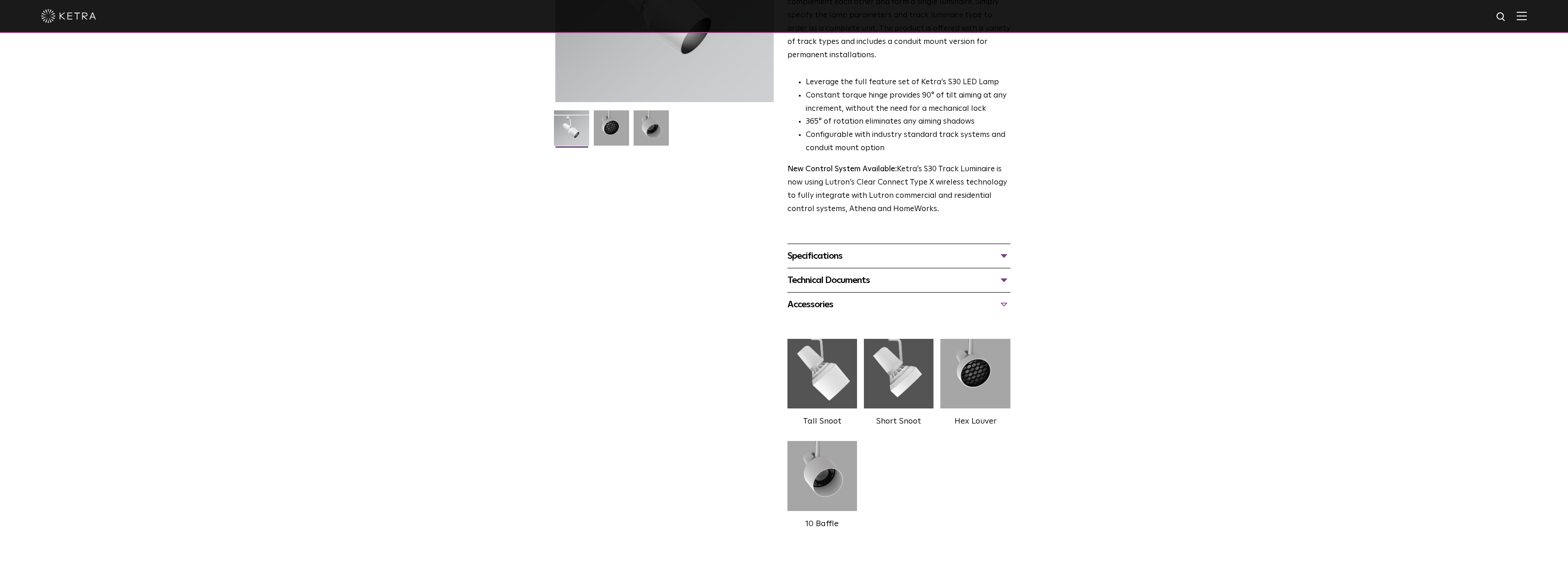
click at [931, 273] on div "Technical Documents" at bounding box center [899, 280] width 223 height 15
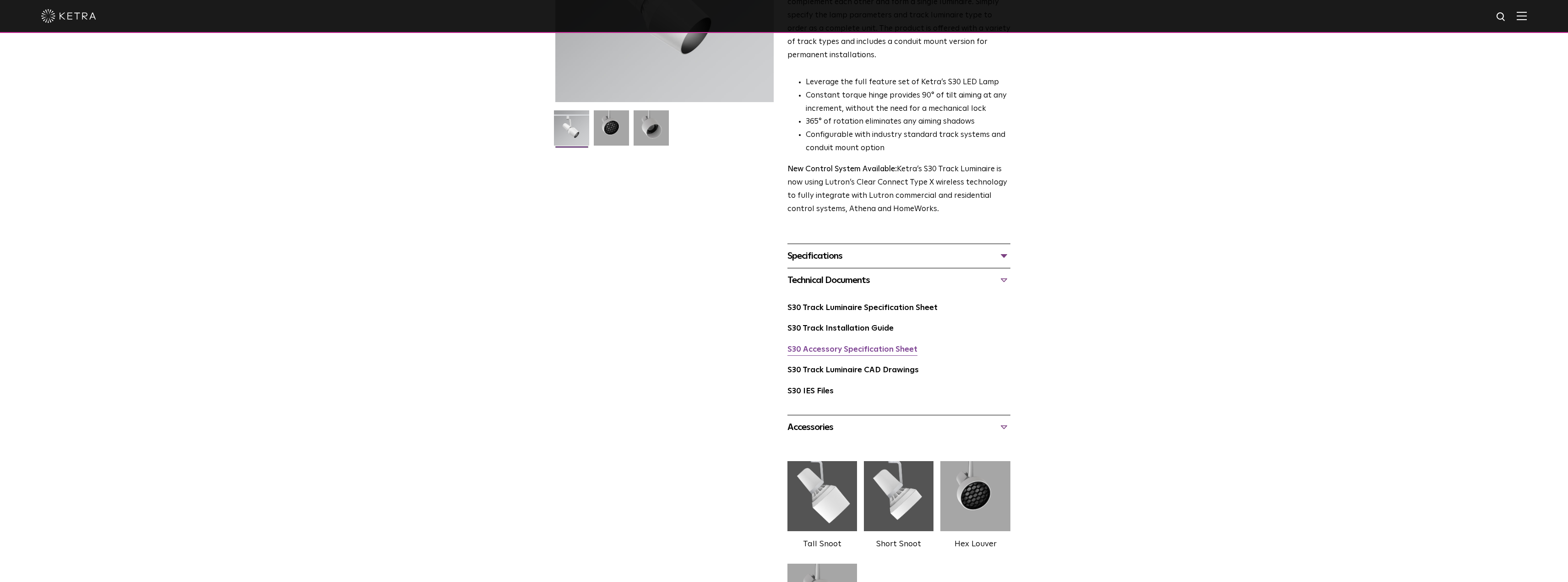
click at [889, 345] on link "S30 Accessory Specification Sheet" at bounding box center [852, 349] width 130 height 8
click at [877, 325] on link "S30 Track Installation Guide" at bounding box center [841, 328] width 106 height 8
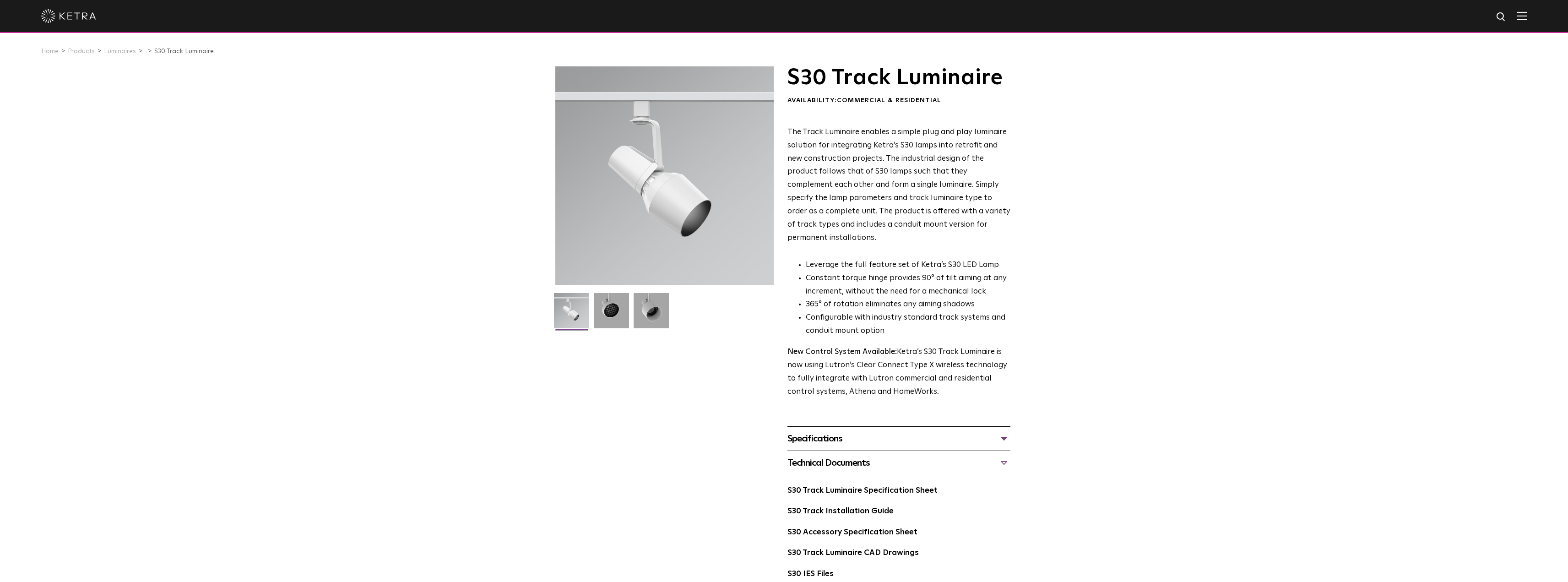
scroll to position [0, 0]
click at [575, 319] on img at bounding box center [572, 314] width 35 height 42
click at [572, 313] on img at bounding box center [572, 314] width 35 height 42
click at [633, 315] on img at bounding box center [651, 314] width 35 height 42
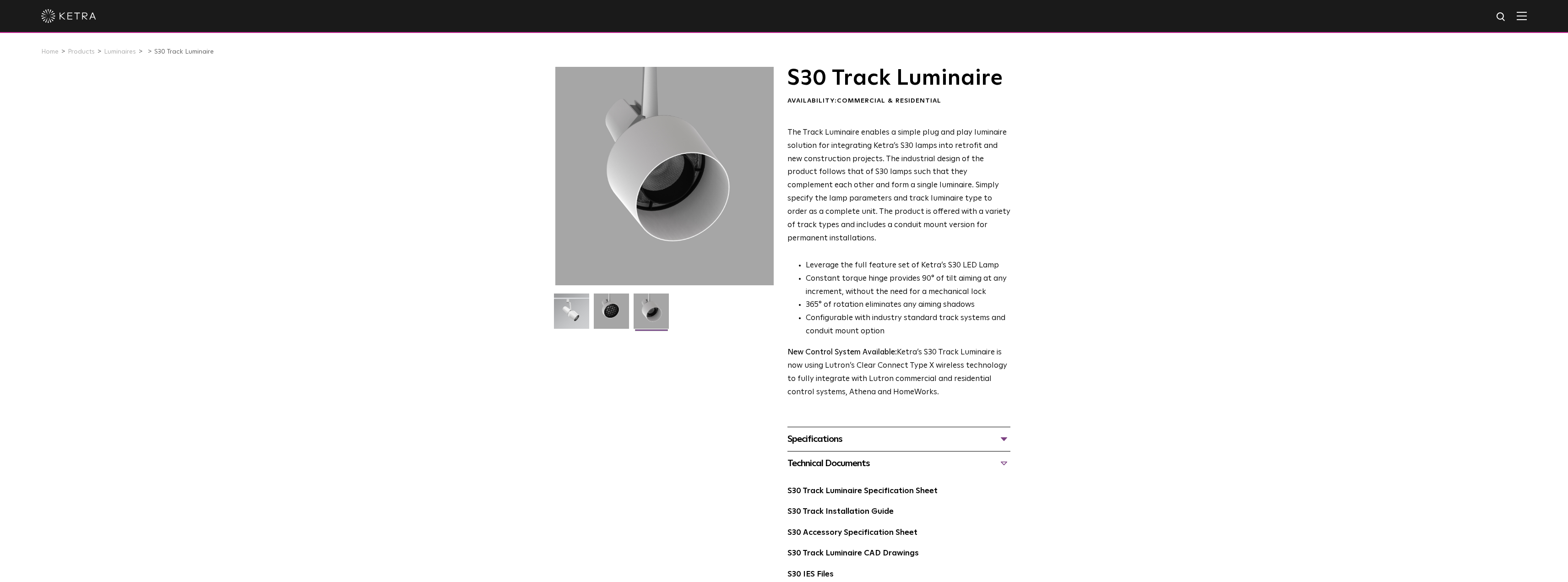
click at [655, 320] on img at bounding box center [651, 314] width 35 height 42
click at [608, 298] on img at bounding box center [611, 314] width 35 height 42
click at [569, 305] on img at bounding box center [572, 314] width 35 height 42
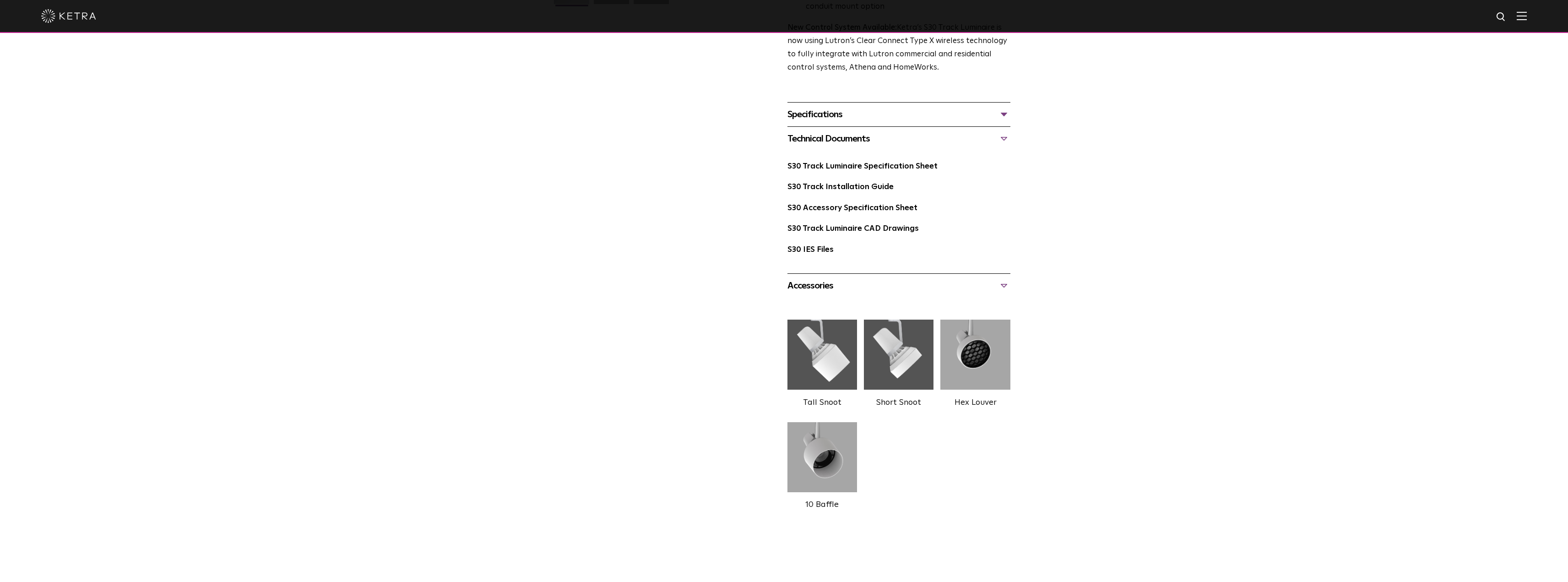
scroll to position [412, 0]
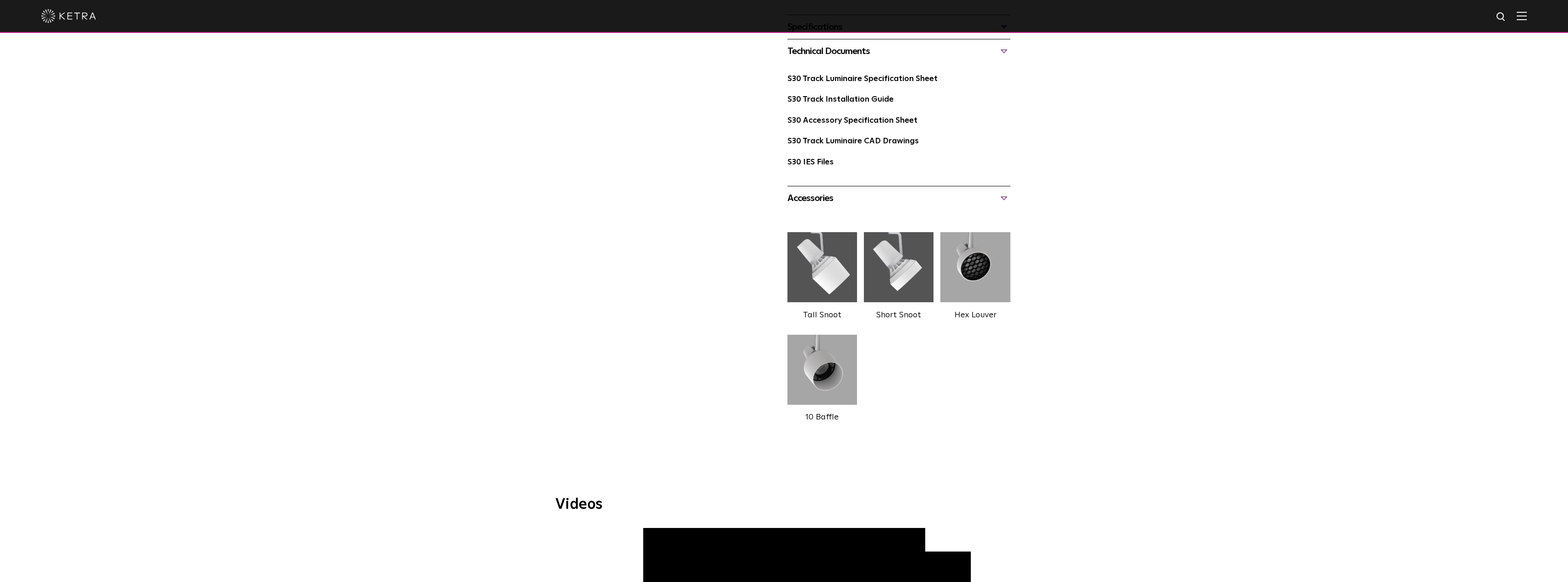
click at [910, 258] on img at bounding box center [899, 267] width 70 height 78
click at [838, 263] on img at bounding box center [822, 267] width 70 height 78
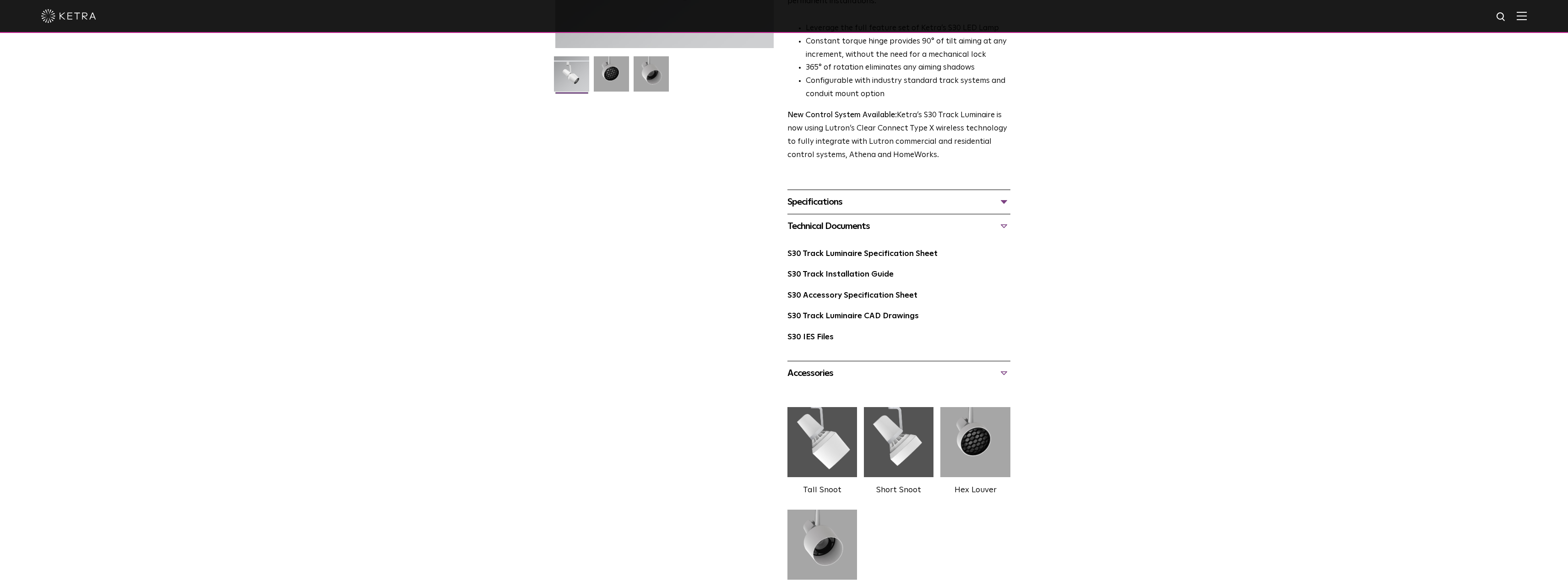
scroll to position [183, 0]
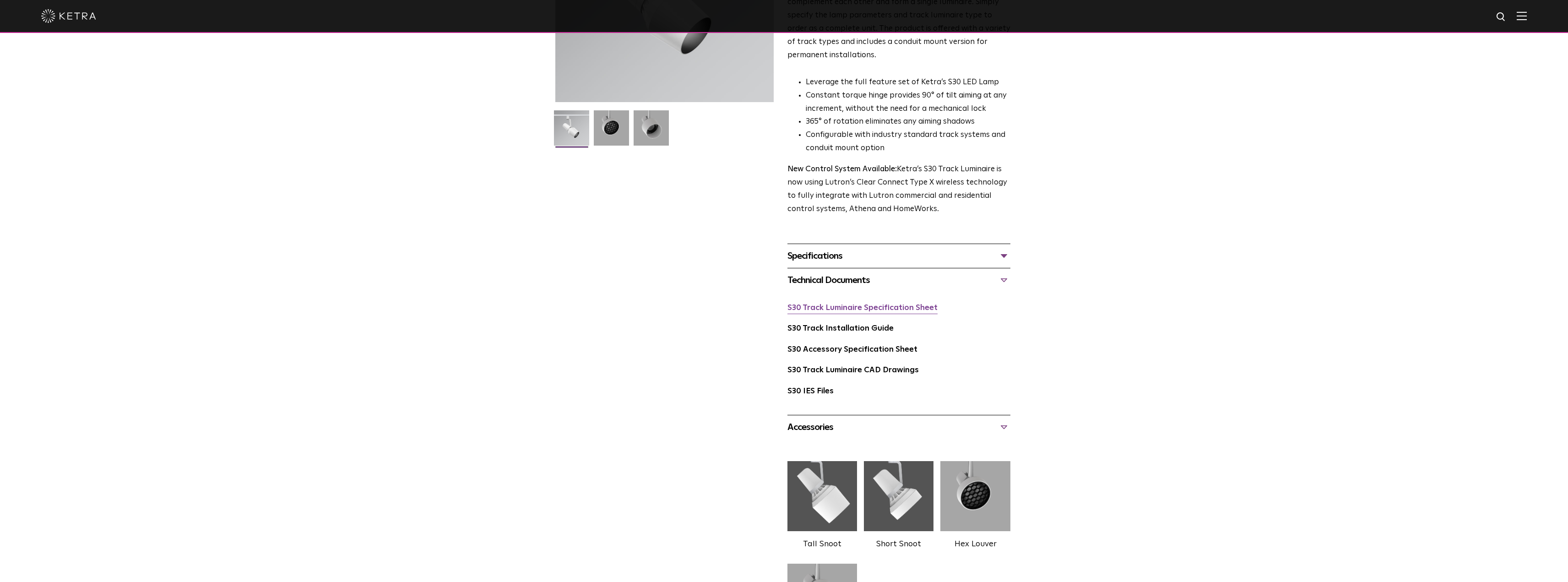
click at [883, 304] on link "S30 Track Luminaire Specification Sheet" at bounding box center [863, 308] width 150 height 8
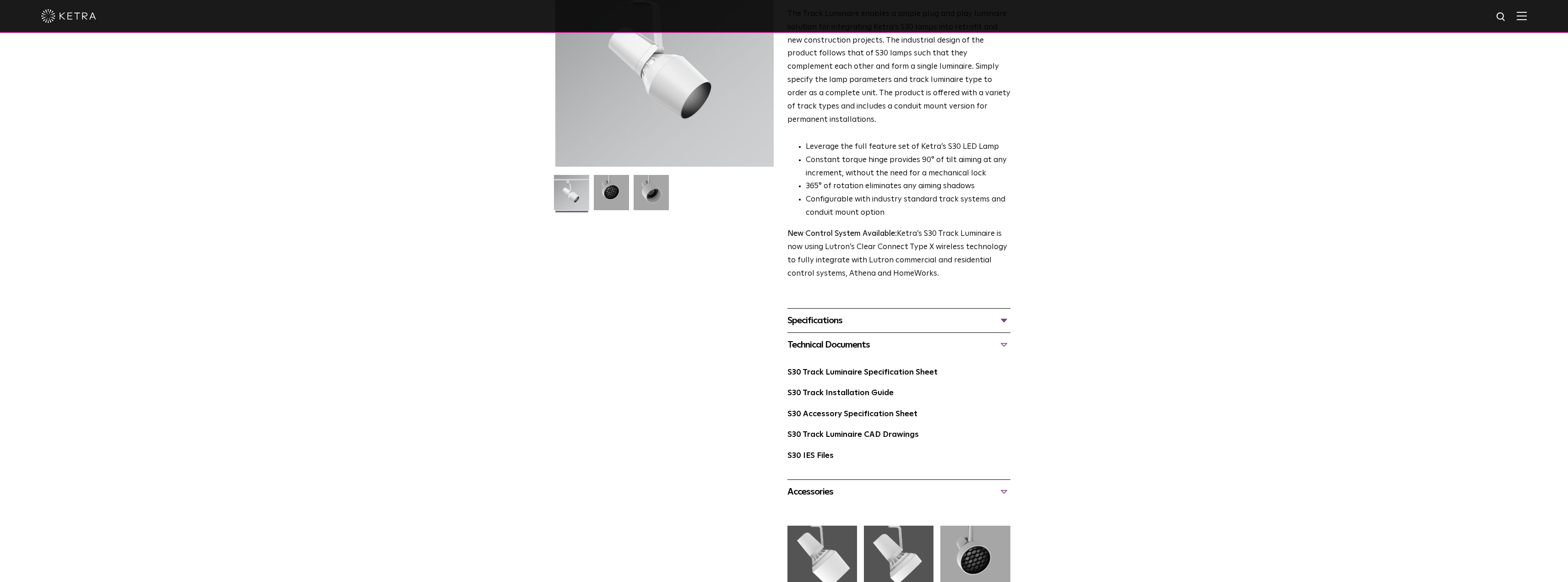
scroll to position [46, 0]
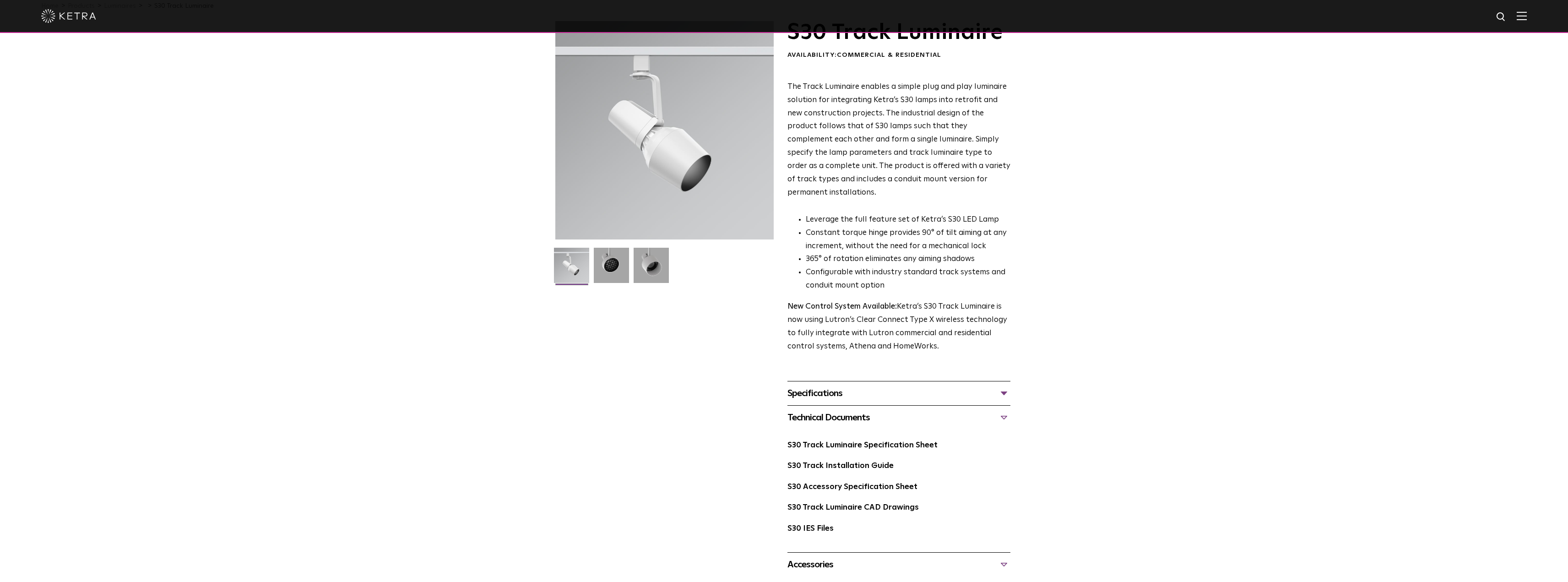
click at [675, 114] on div at bounding box center [664, 130] width 218 height 218
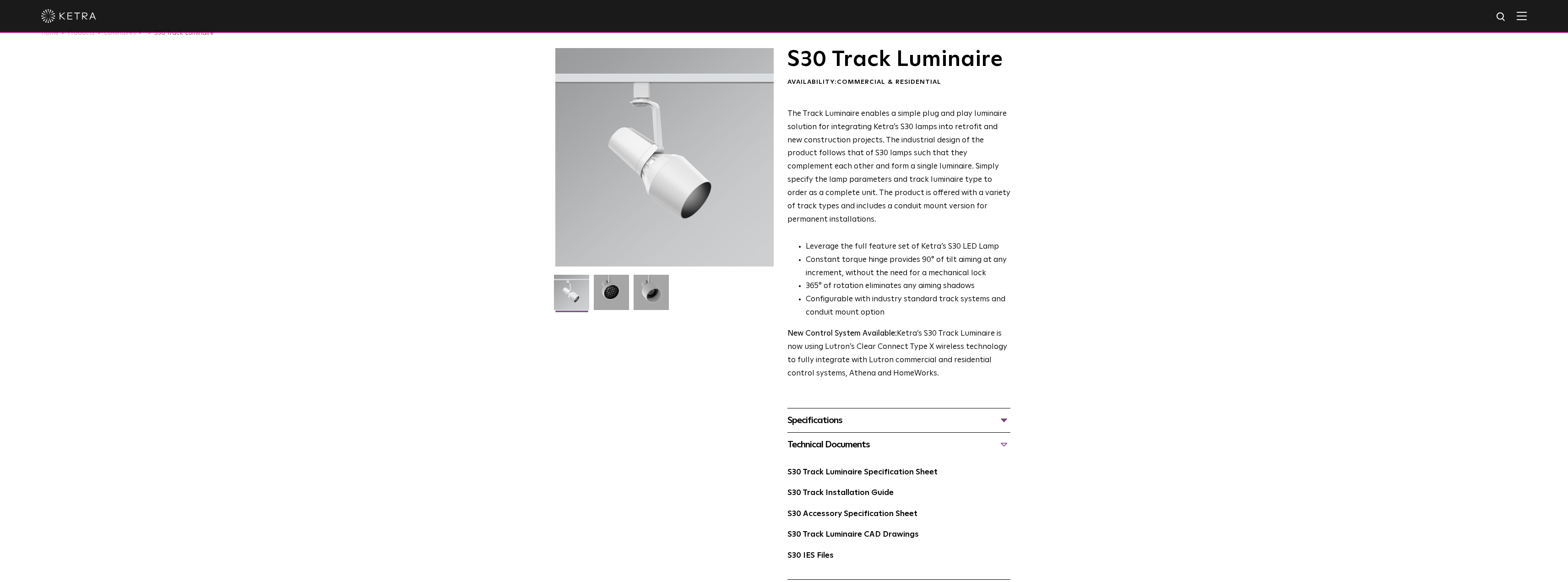
scroll to position [0, 0]
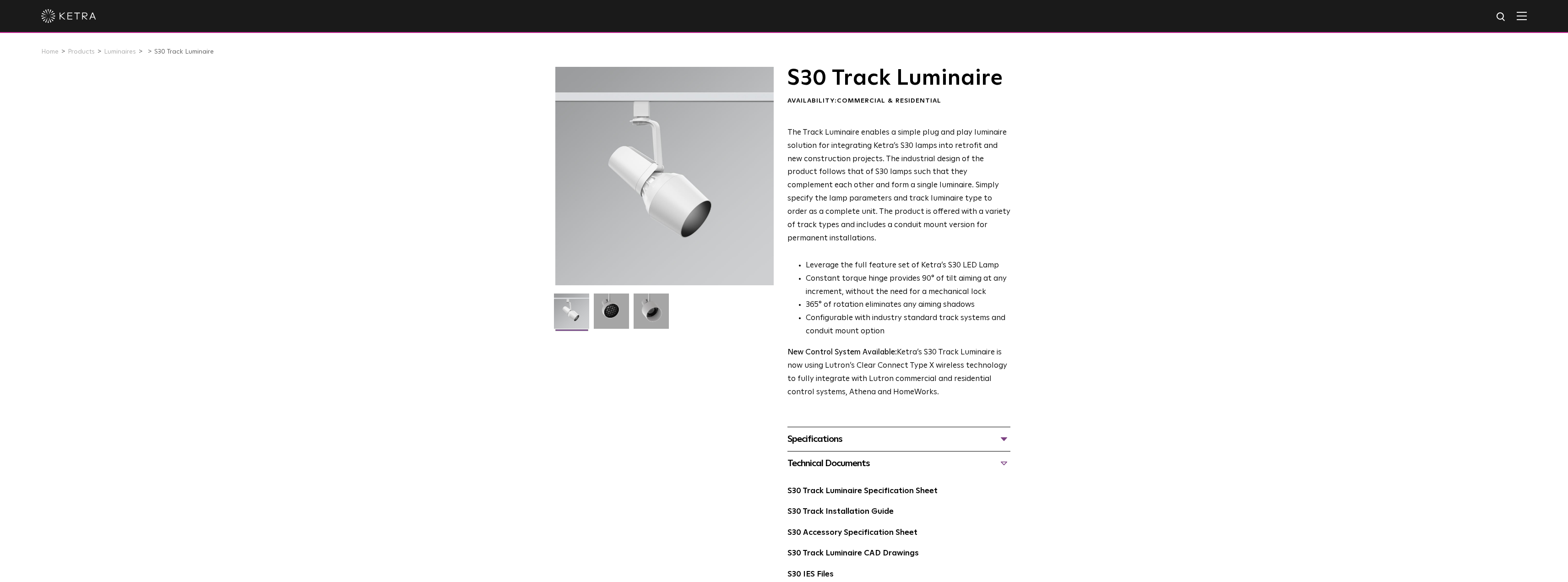
drag, startPoint x: 733, startPoint y: 188, endPoint x: 682, endPoint y: 203, distance: 53.2
click at [682, 203] on div at bounding box center [664, 175] width 218 height 218
drag, startPoint x: 682, startPoint y: 204, endPoint x: 575, endPoint y: 311, distance: 151.3
click at [575, 311] on img at bounding box center [572, 314] width 35 height 42
click at [692, 169] on div at bounding box center [664, 175] width 218 height 218
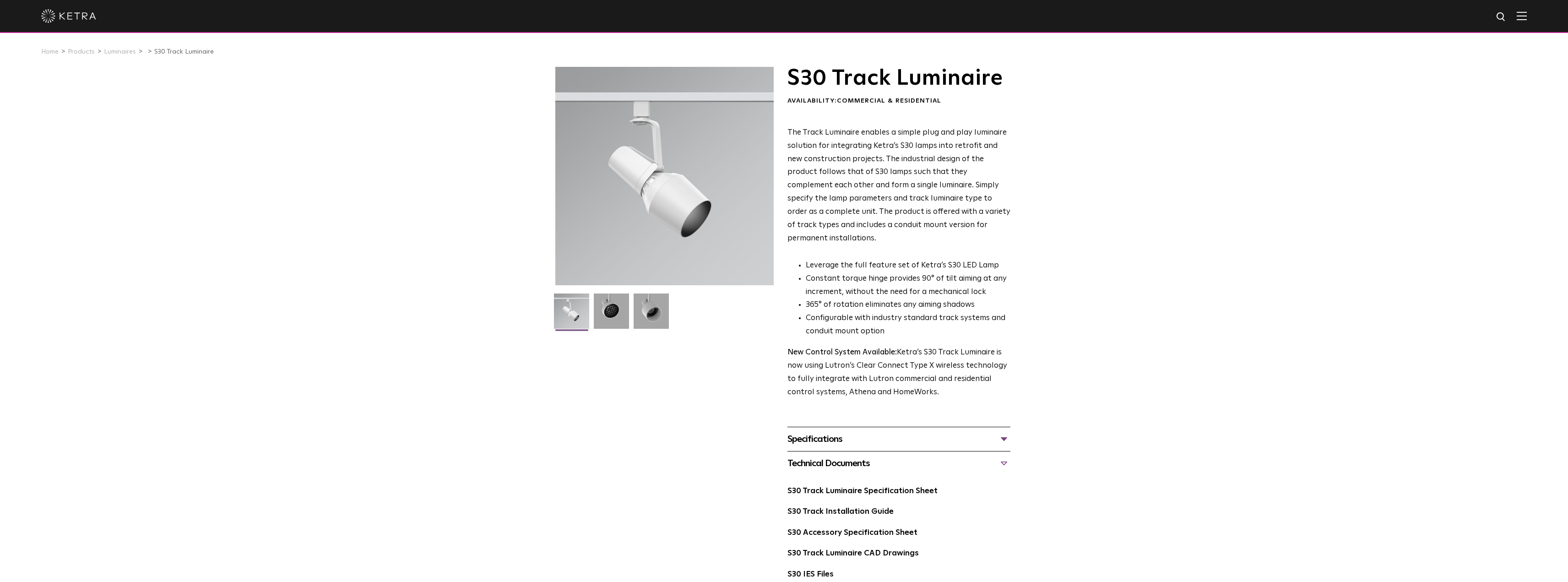
click at [692, 169] on div at bounding box center [664, 175] width 218 height 218
drag, startPoint x: 669, startPoint y: 183, endPoint x: 620, endPoint y: 169, distance: 51.0
click at [620, 169] on div at bounding box center [664, 175] width 218 height 218
click at [575, 316] on img at bounding box center [572, 314] width 35 height 42
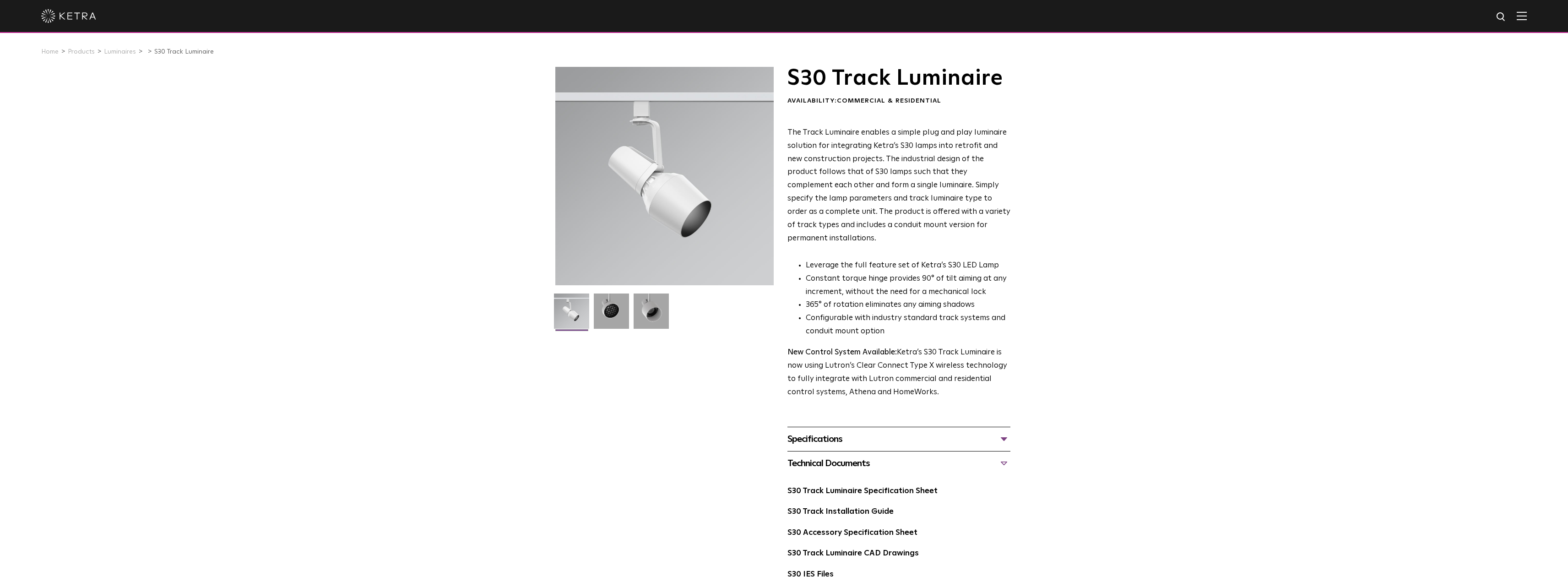
click at [655, 181] on div at bounding box center [664, 175] width 218 height 218
click at [594, 311] on img at bounding box center [611, 314] width 35 height 42
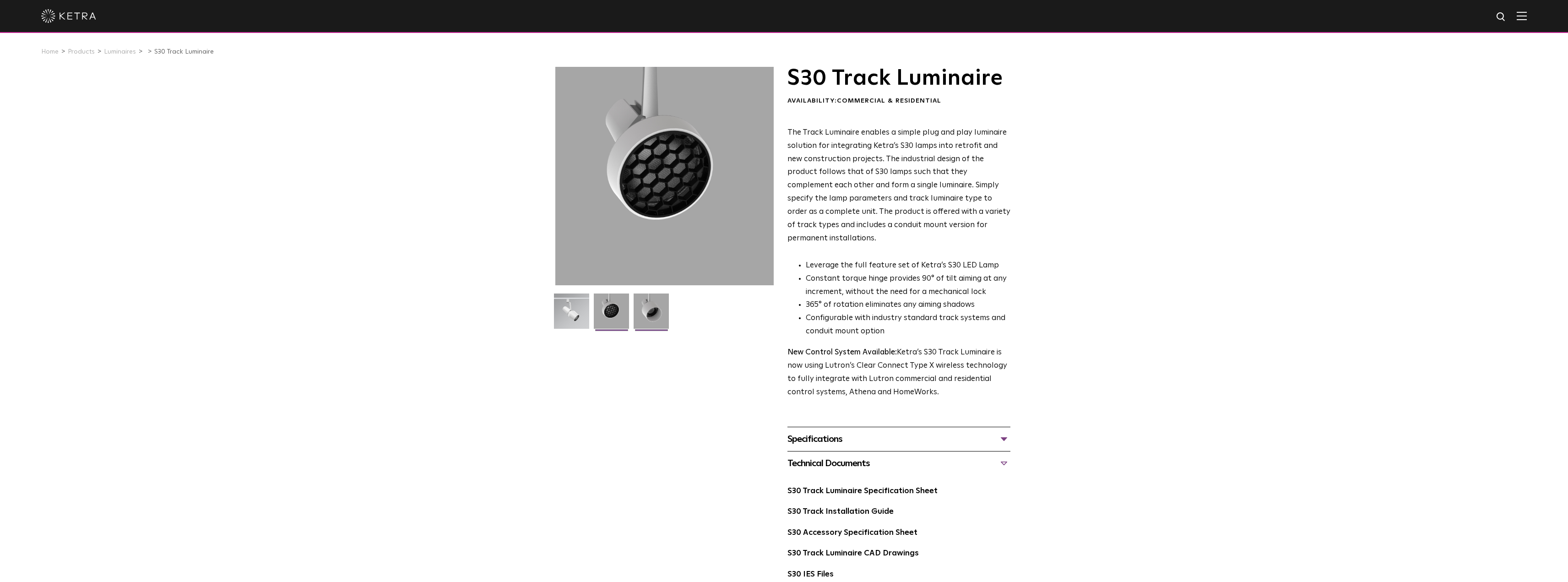
click at [647, 308] on img at bounding box center [651, 314] width 35 height 42
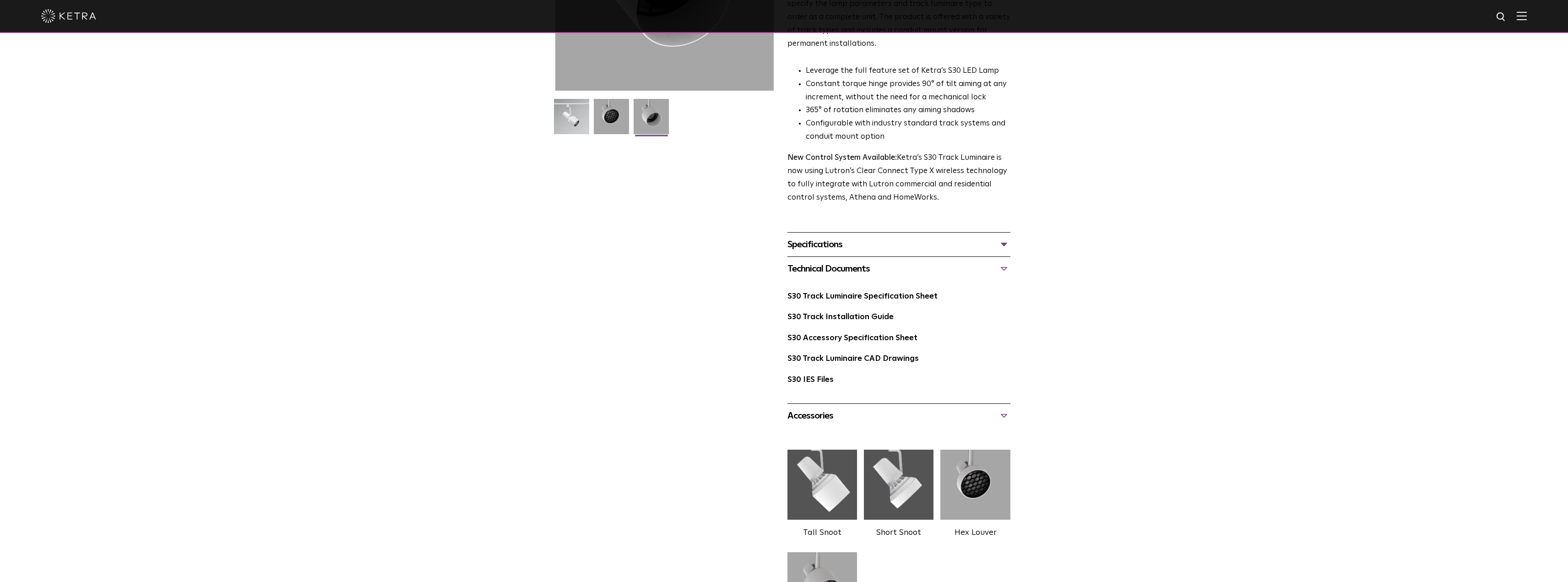
scroll to position [274, 0]
